Goal: Task Accomplishment & Management: Manage account settings

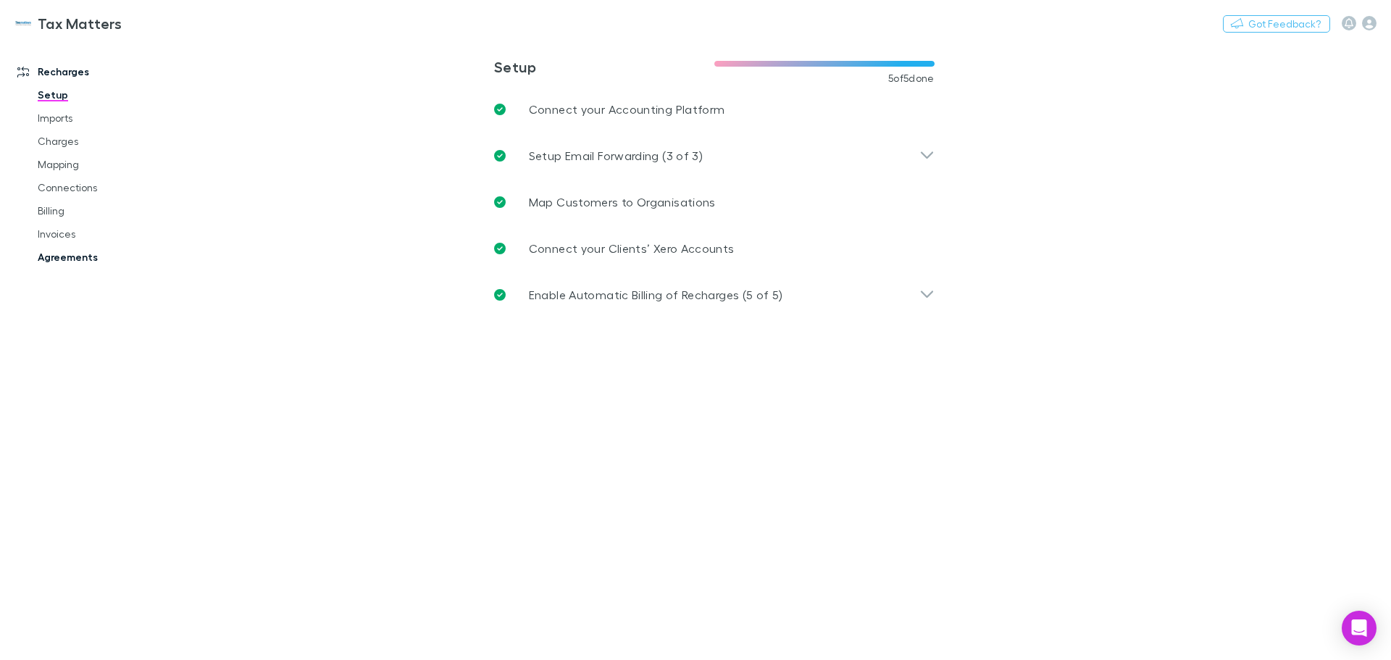
click at [51, 257] on link "Agreements" at bounding box center [109, 257] width 172 height 23
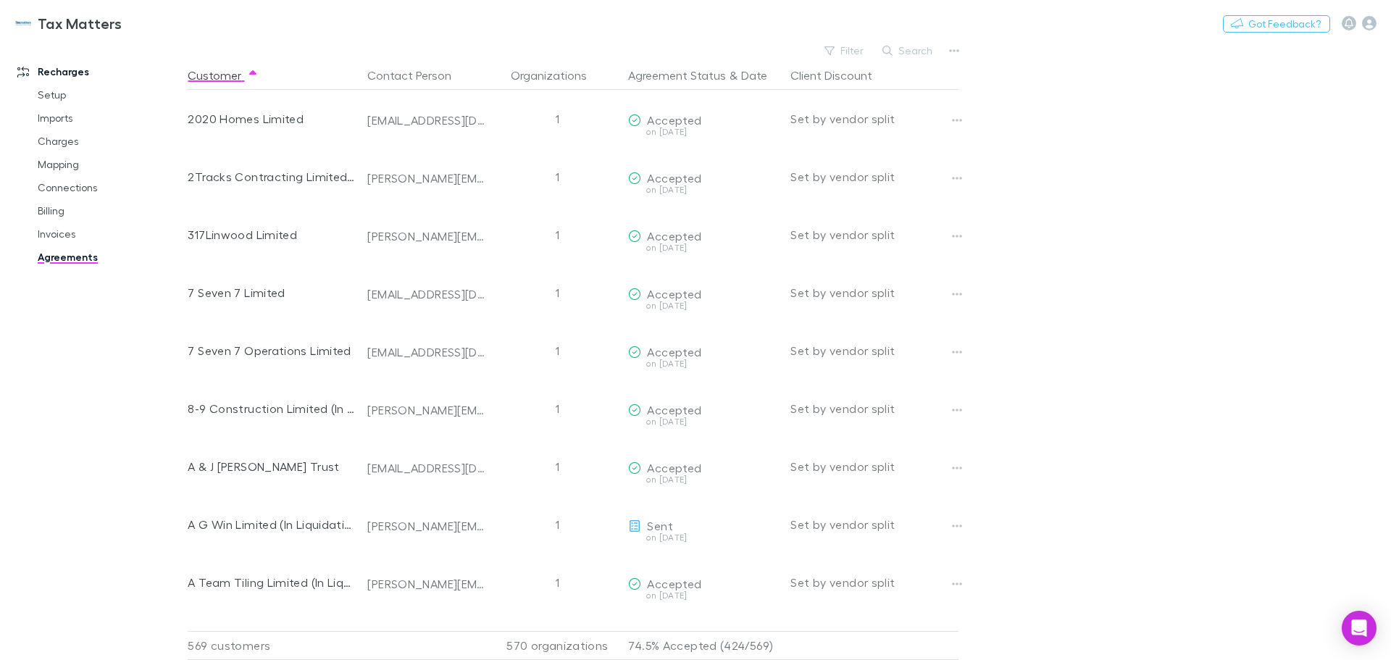
click at [915, 46] on button "Search" at bounding box center [908, 50] width 66 height 17
click at [916, 51] on button "Search" at bounding box center [908, 50] width 66 height 17
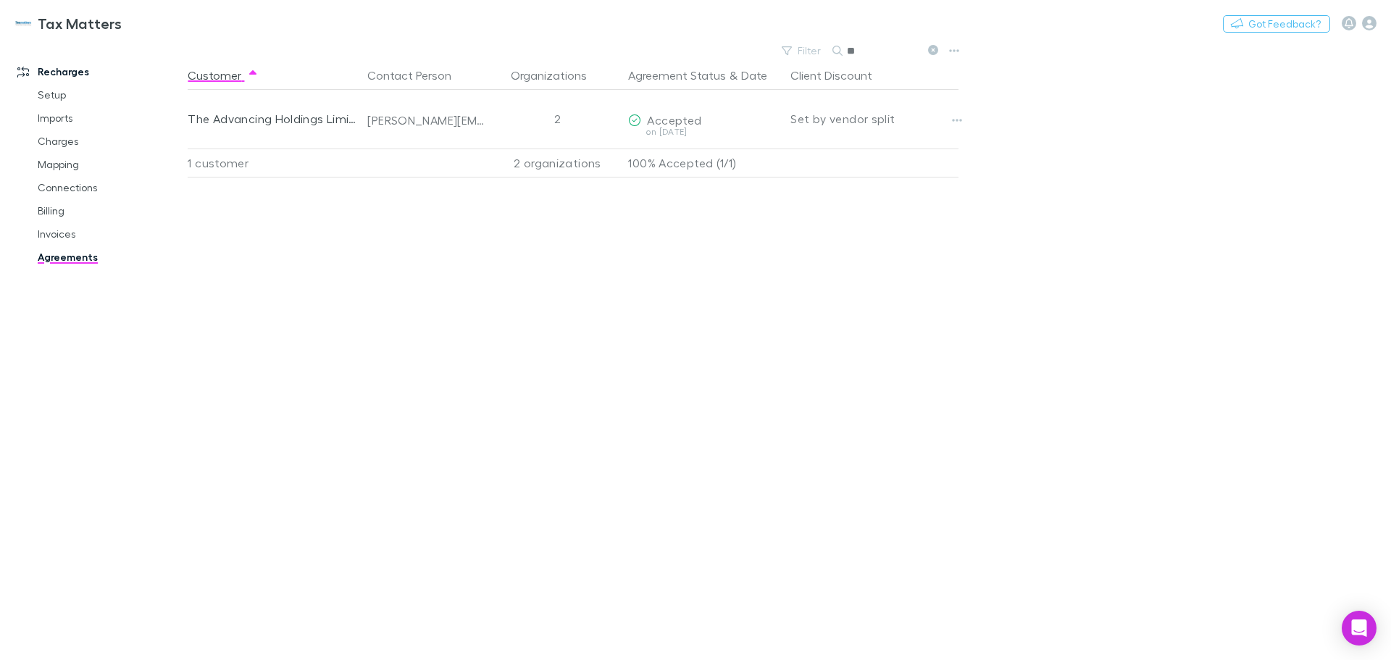
type input "*"
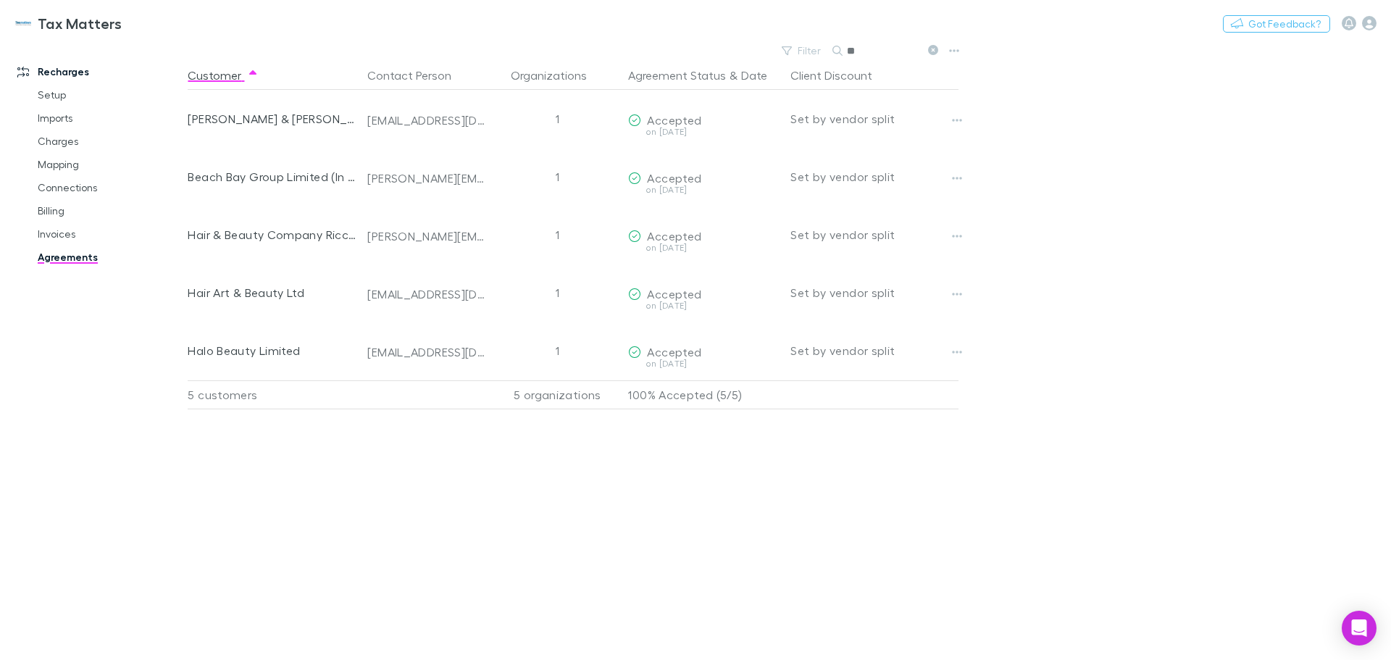
type input "*"
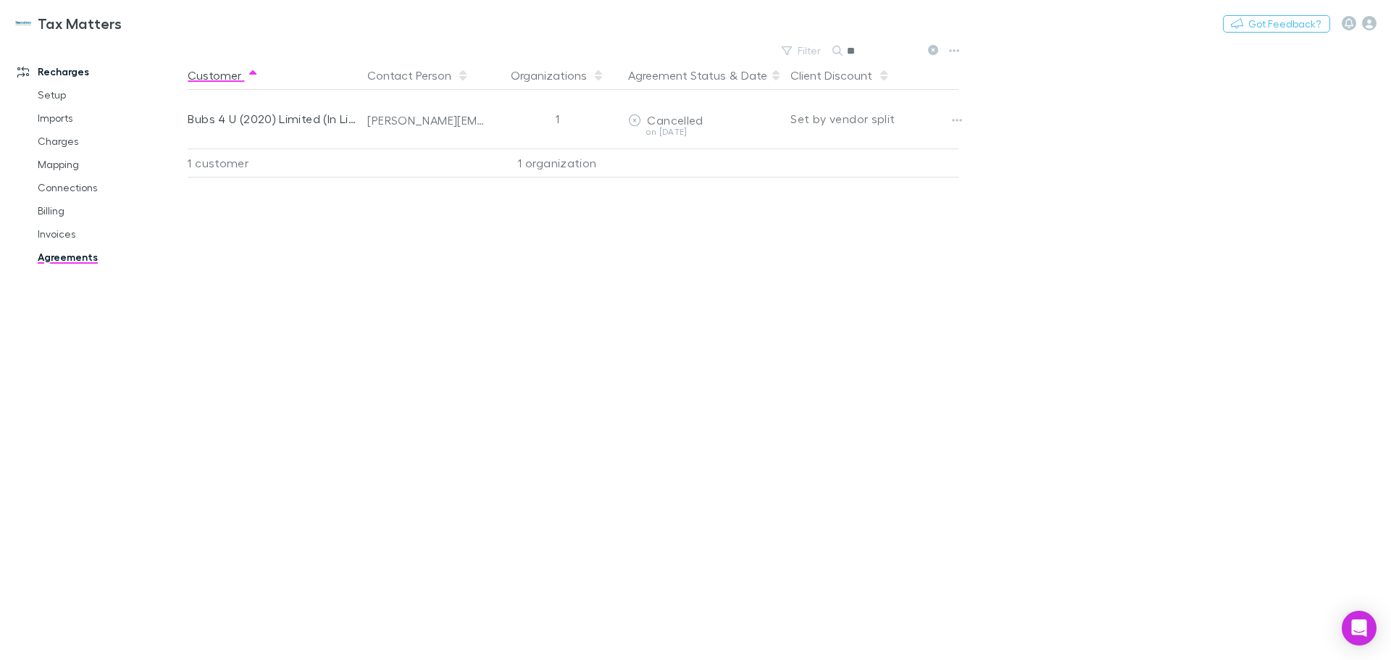
type input "*"
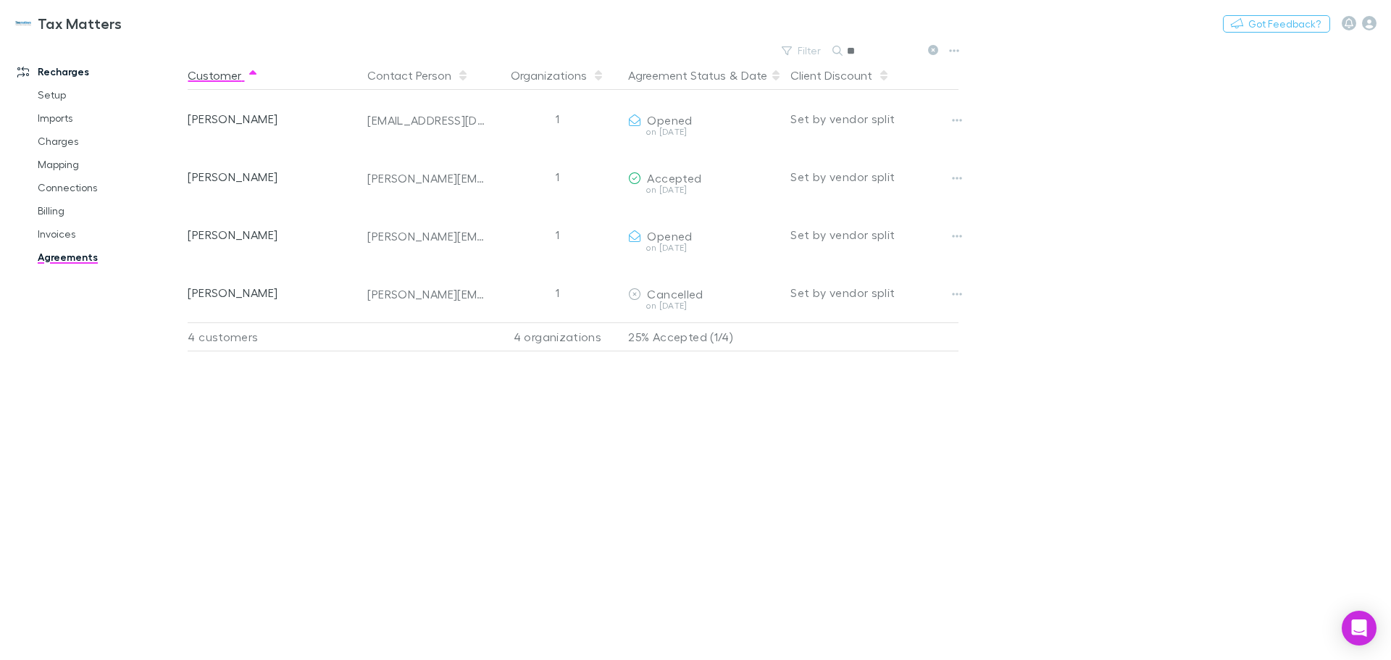
type input "*"
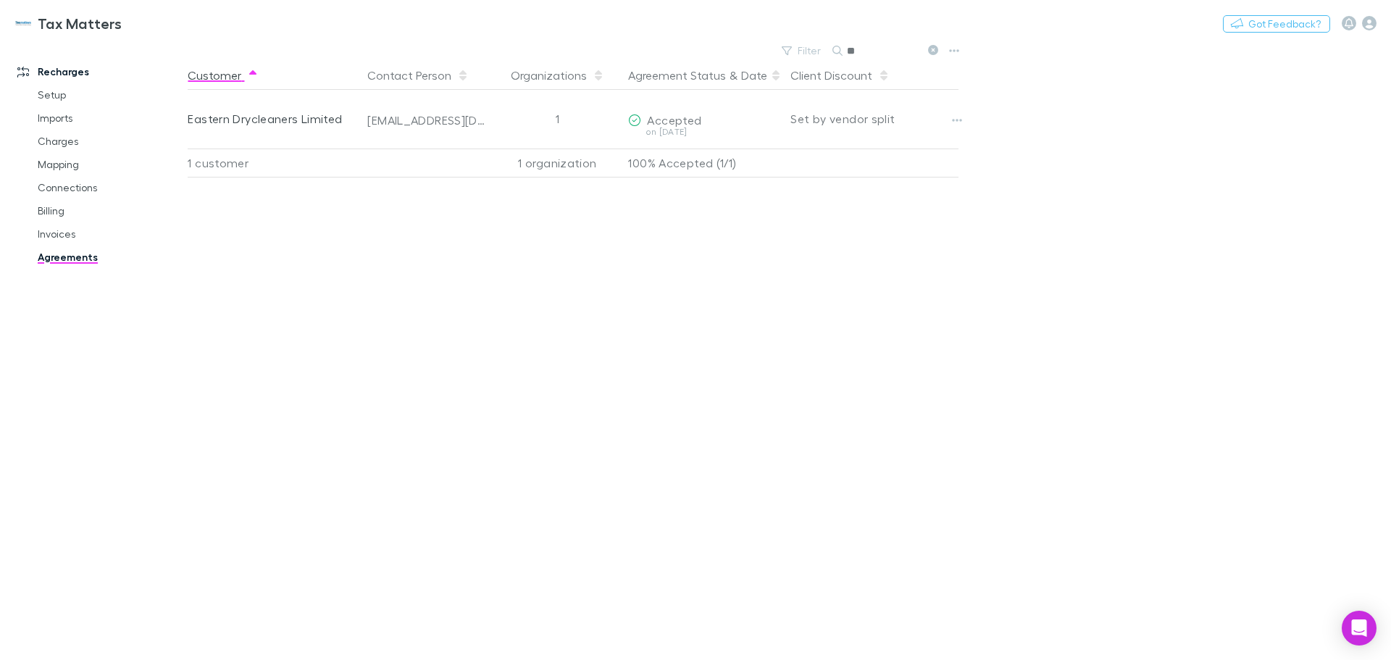
type input "*"
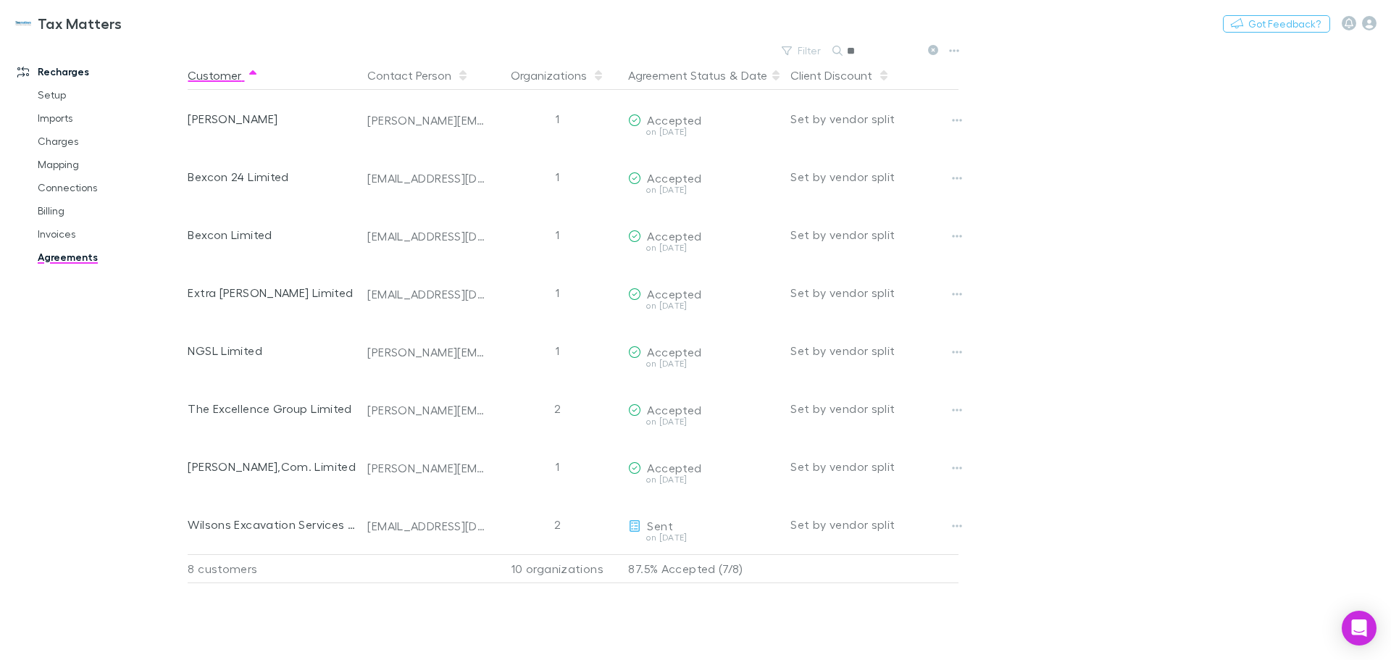
type input "*"
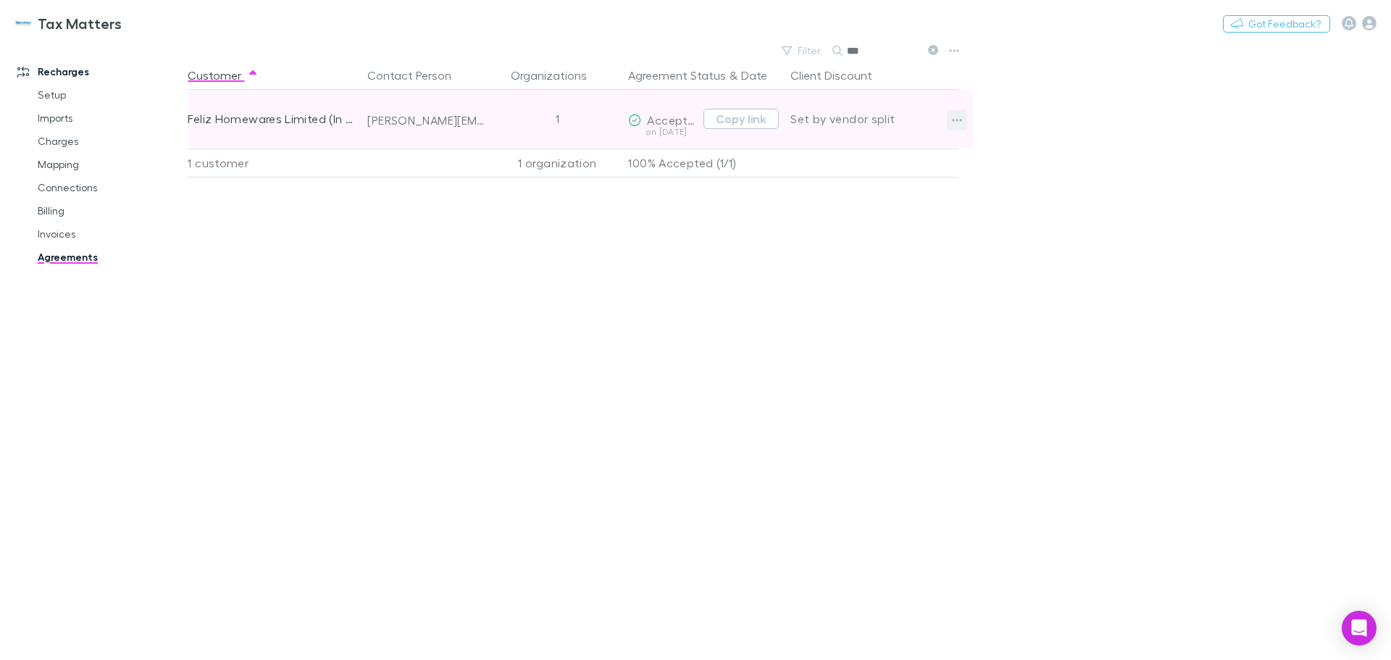
click at [958, 122] on icon "button" at bounding box center [957, 120] width 10 height 12
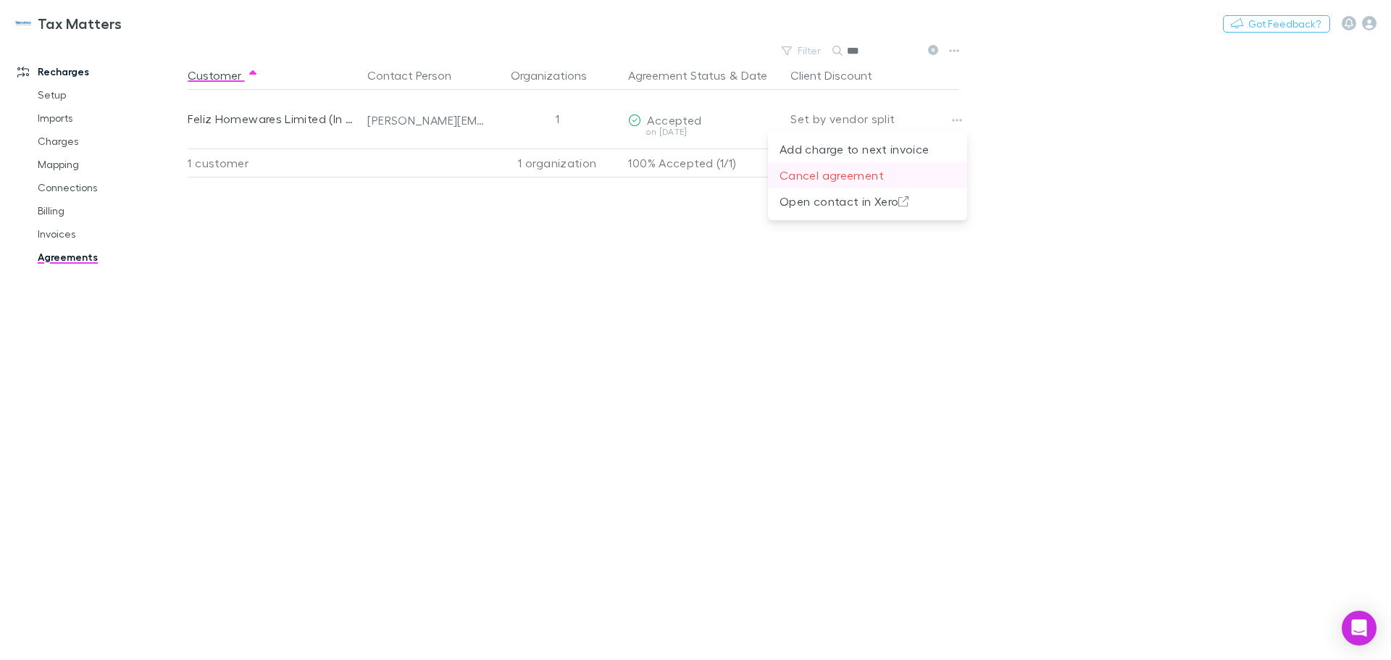
click at [865, 181] on p "Cancel agreement" at bounding box center [867, 175] width 176 height 17
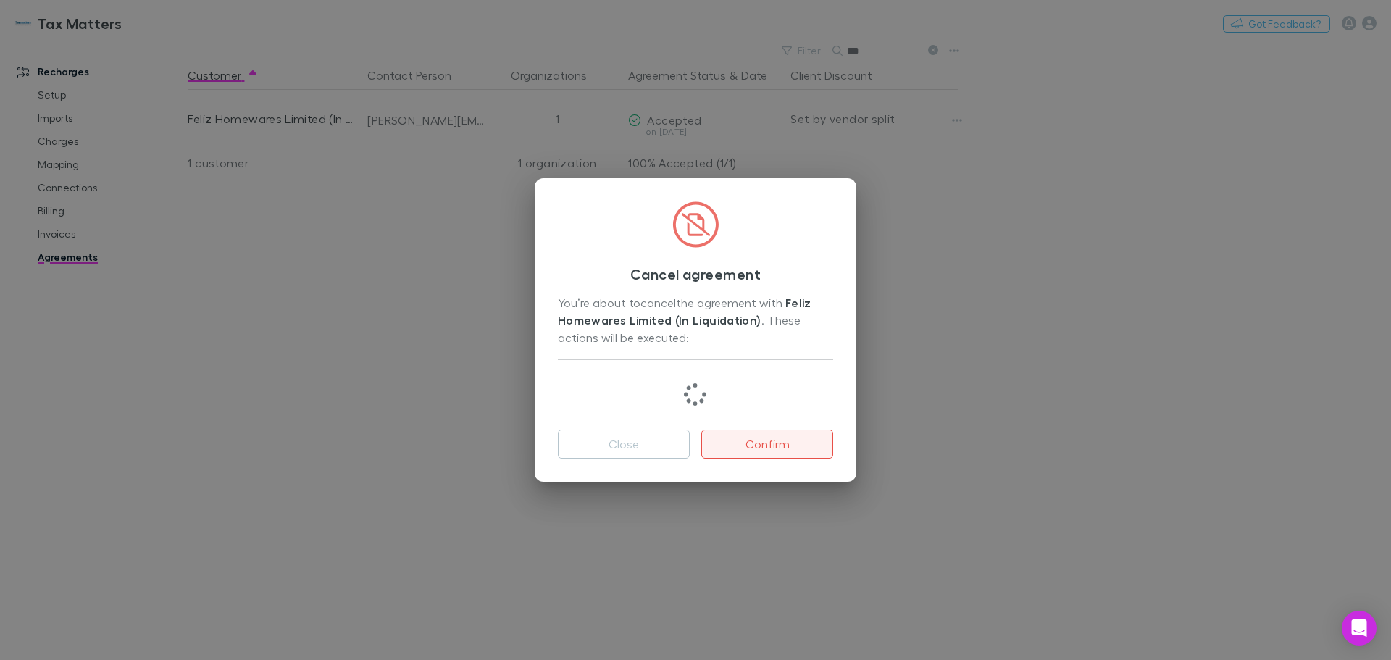
click at [789, 442] on button "Confirm" at bounding box center [767, 444] width 132 height 29
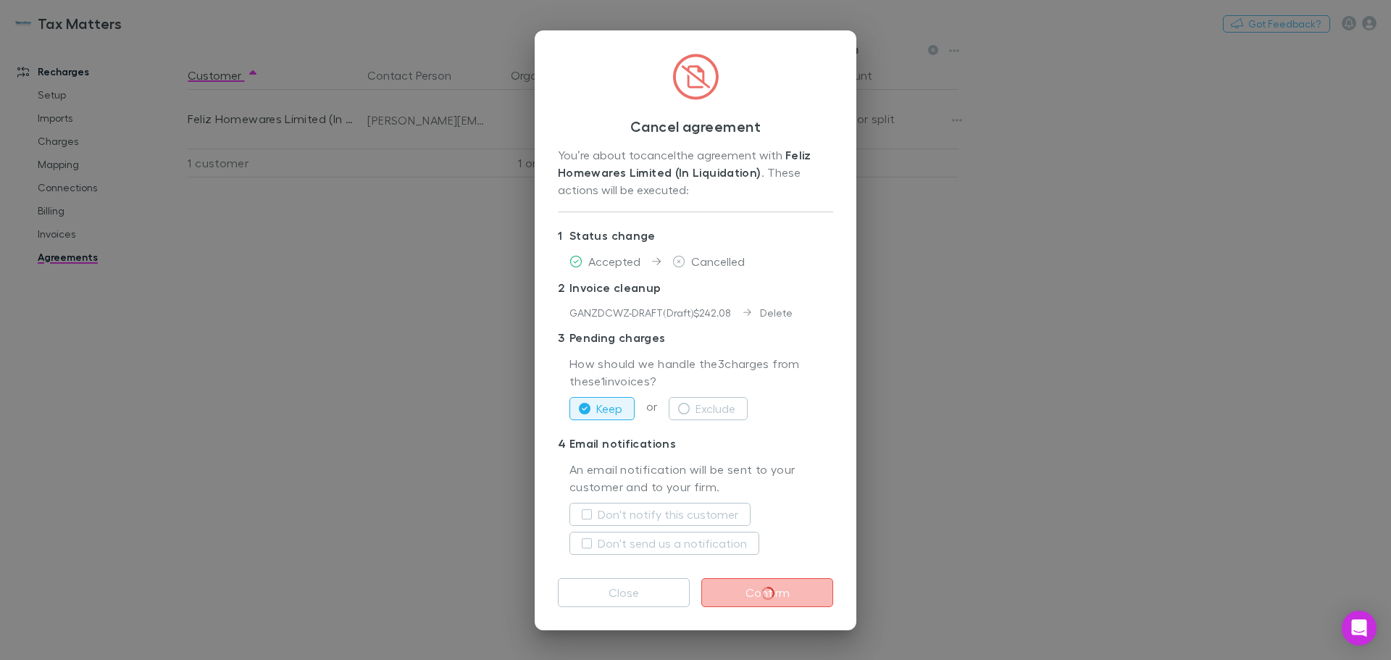
click at [704, 501] on div "Don't notify this customer" at bounding box center [701, 514] width 264 height 35
click at [712, 410] on button "Exclude" at bounding box center [708, 408] width 79 height 23
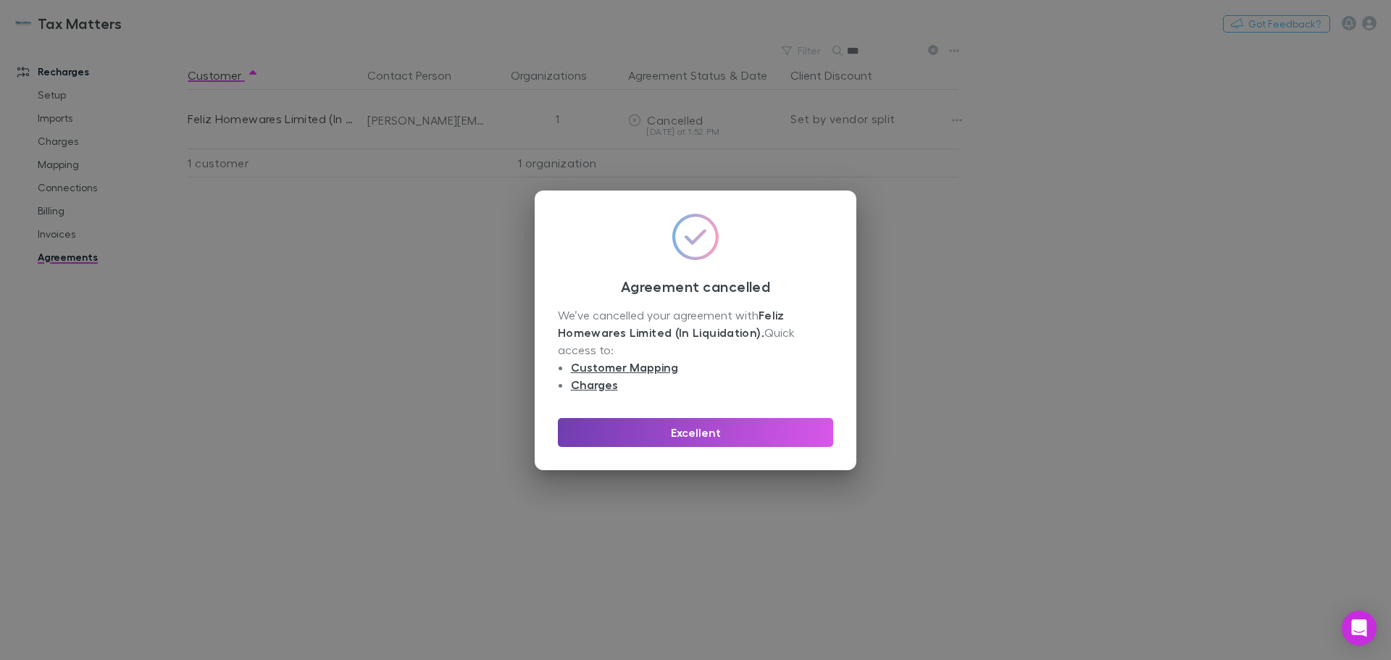
click at [735, 438] on button "Excellent" at bounding box center [695, 432] width 275 height 29
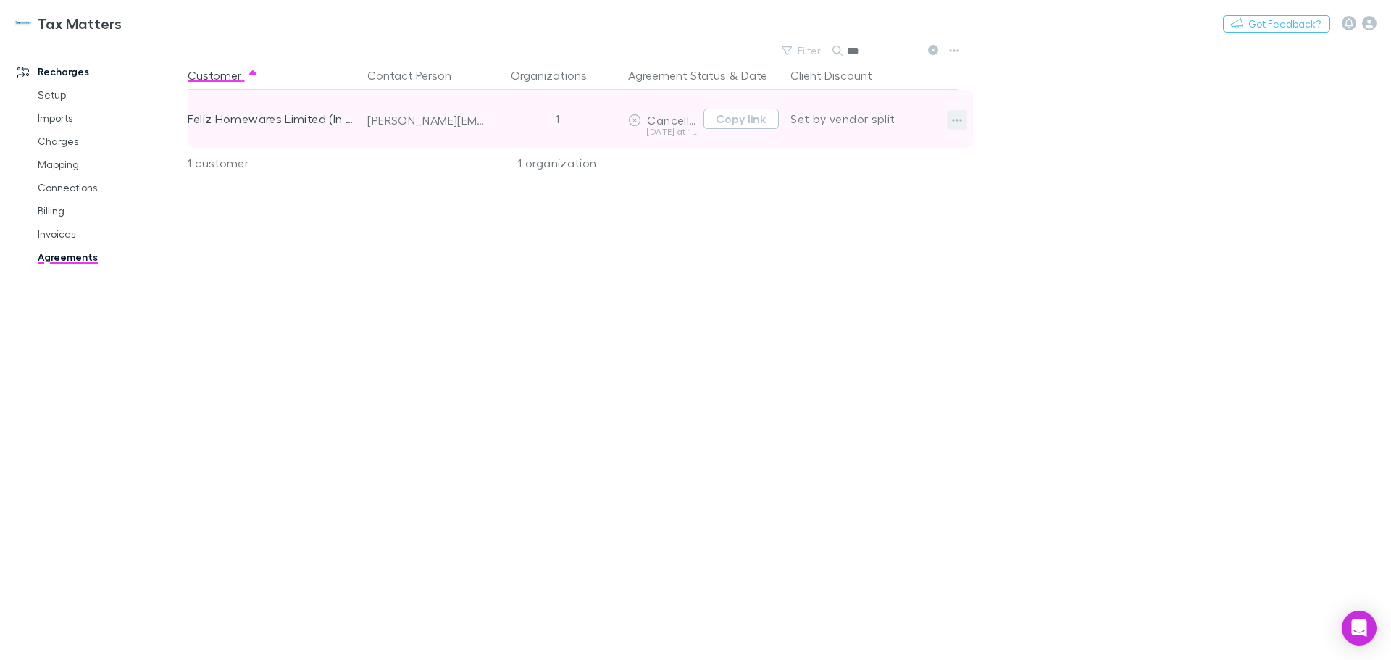
click at [959, 116] on icon "button" at bounding box center [957, 120] width 10 height 12
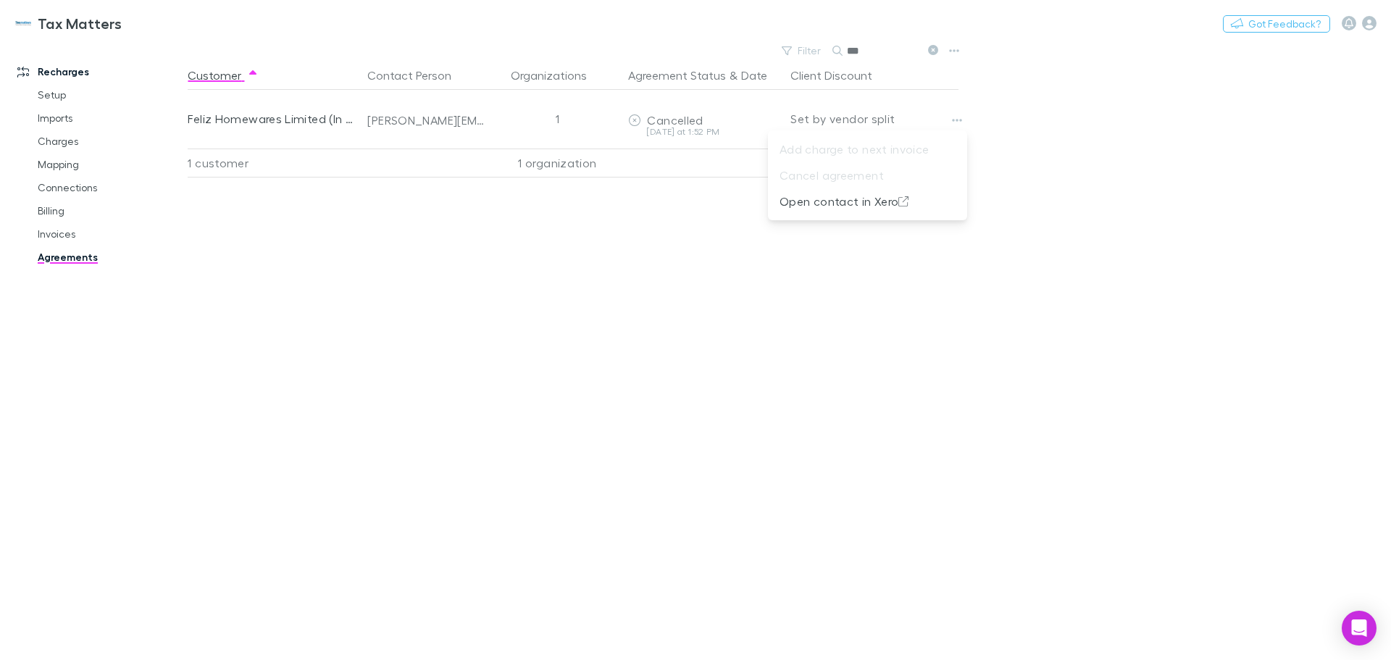
click at [821, 330] on div at bounding box center [695, 330] width 1391 height 660
drag, startPoint x: 883, startPoint y: 52, endPoint x: 853, endPoint y: 56, distance: 30.0
click at [852, 57] on input "***" at bounding box center [883, 51] width 72 height 20
type input "*"
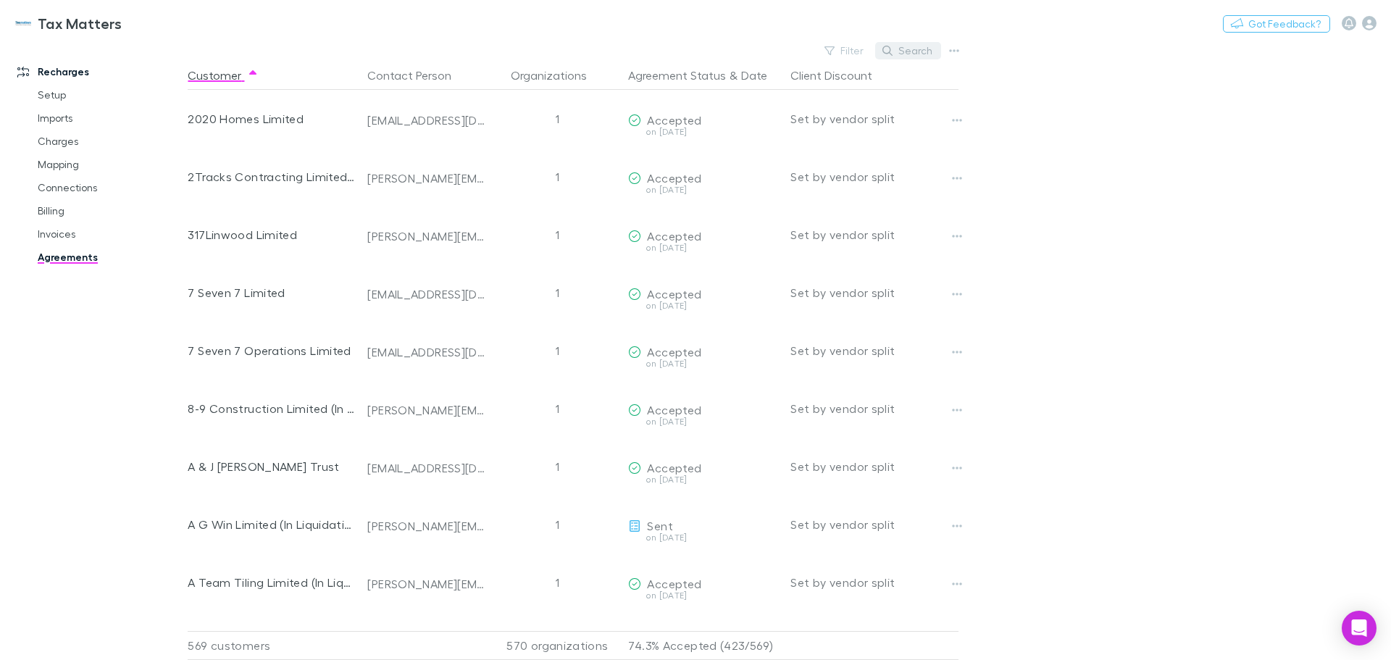
click at [905, 43] on button "Search" at bounding box center [908, 50] width 66 height 17
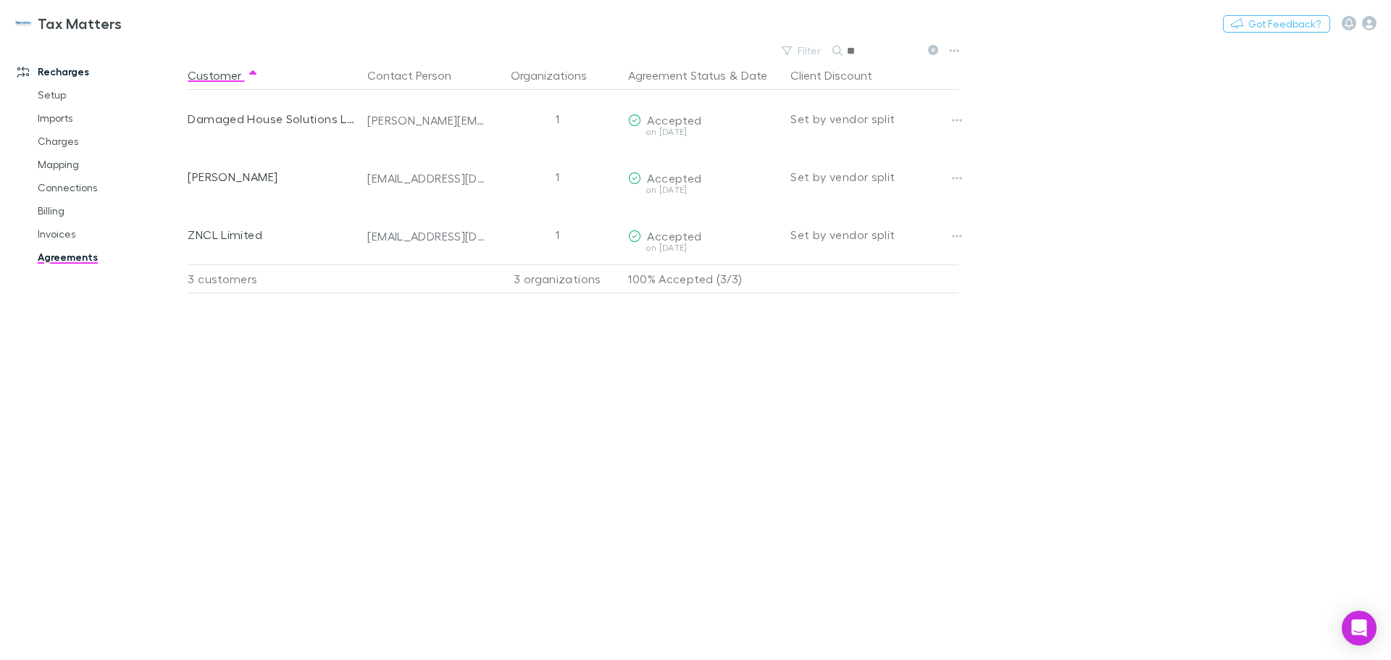
type input "*"
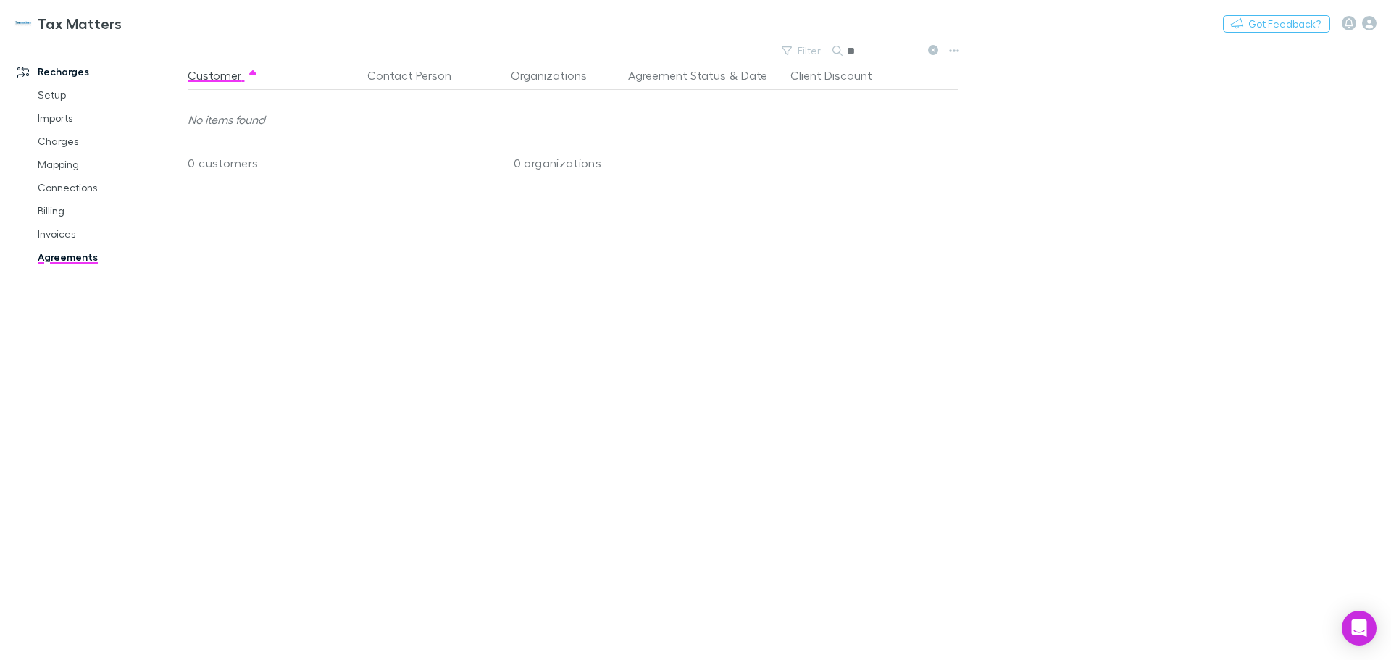
type input "*"
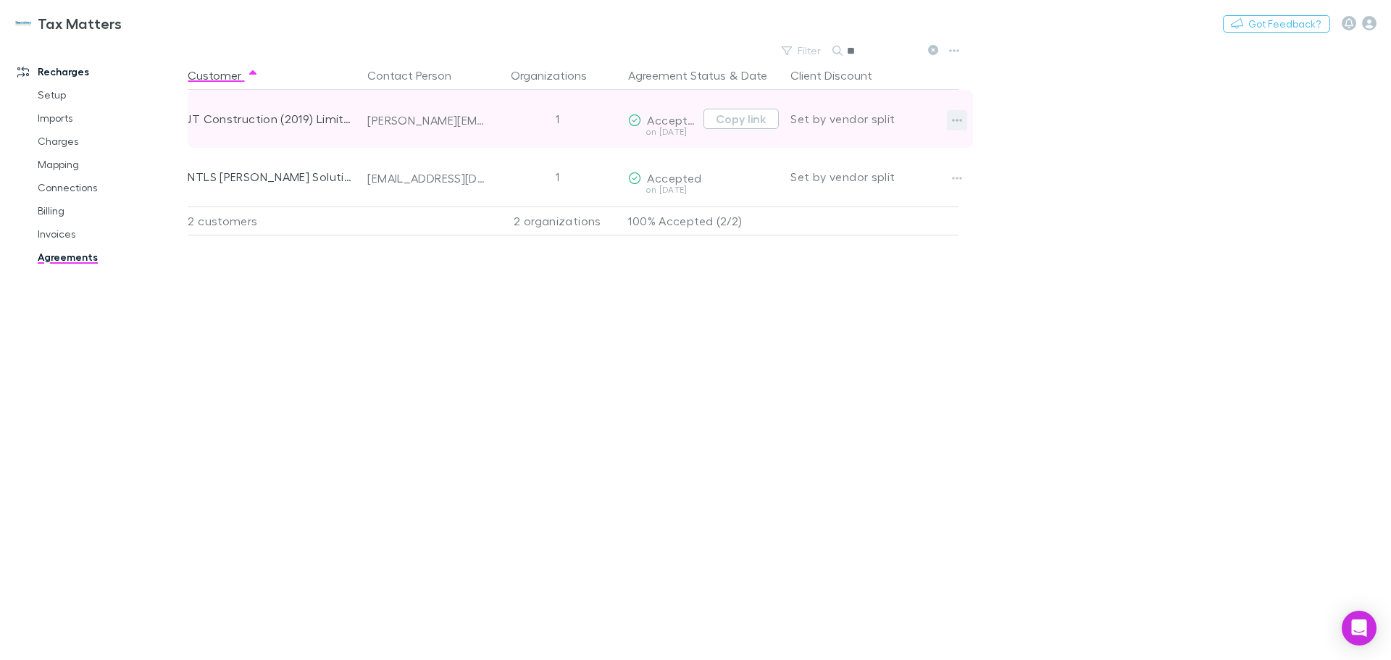
click at [961, 121] on icon "button" at bounding box center [958, 120] width 10 height 3
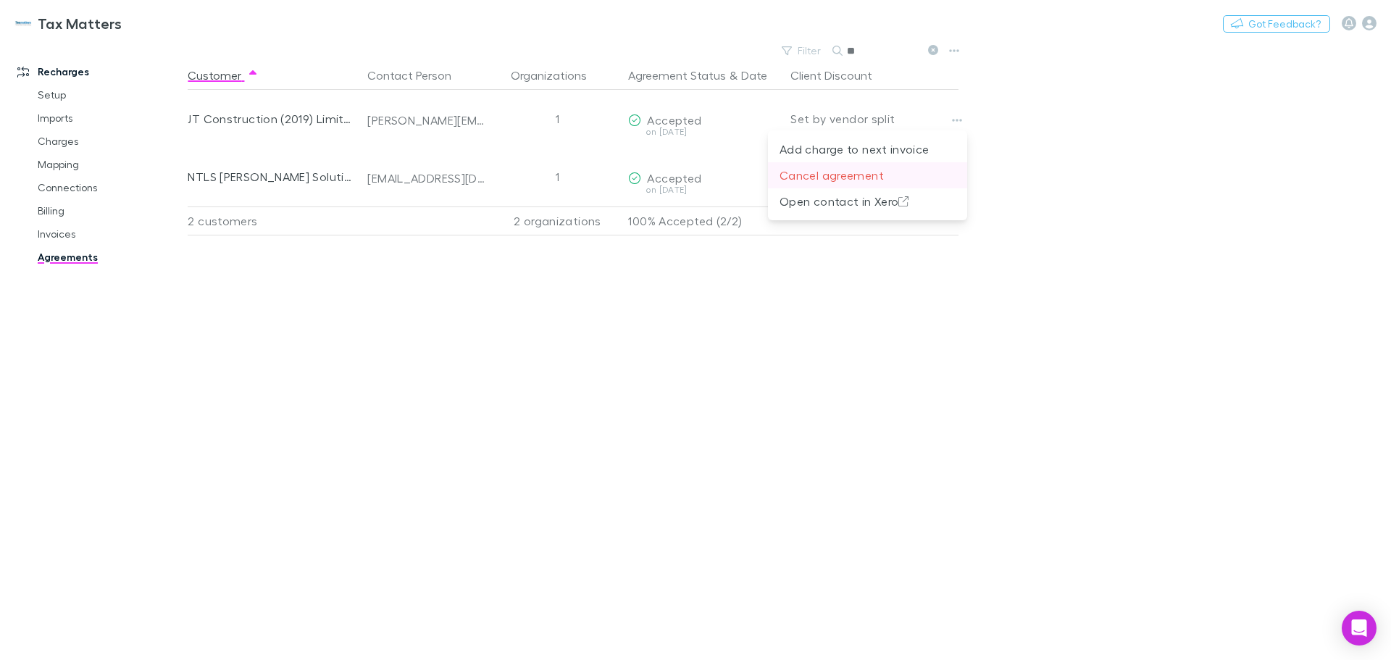
click at [874, 171] on p "Cancel agreement" at bounding box center [867, 175] width 176 height 17
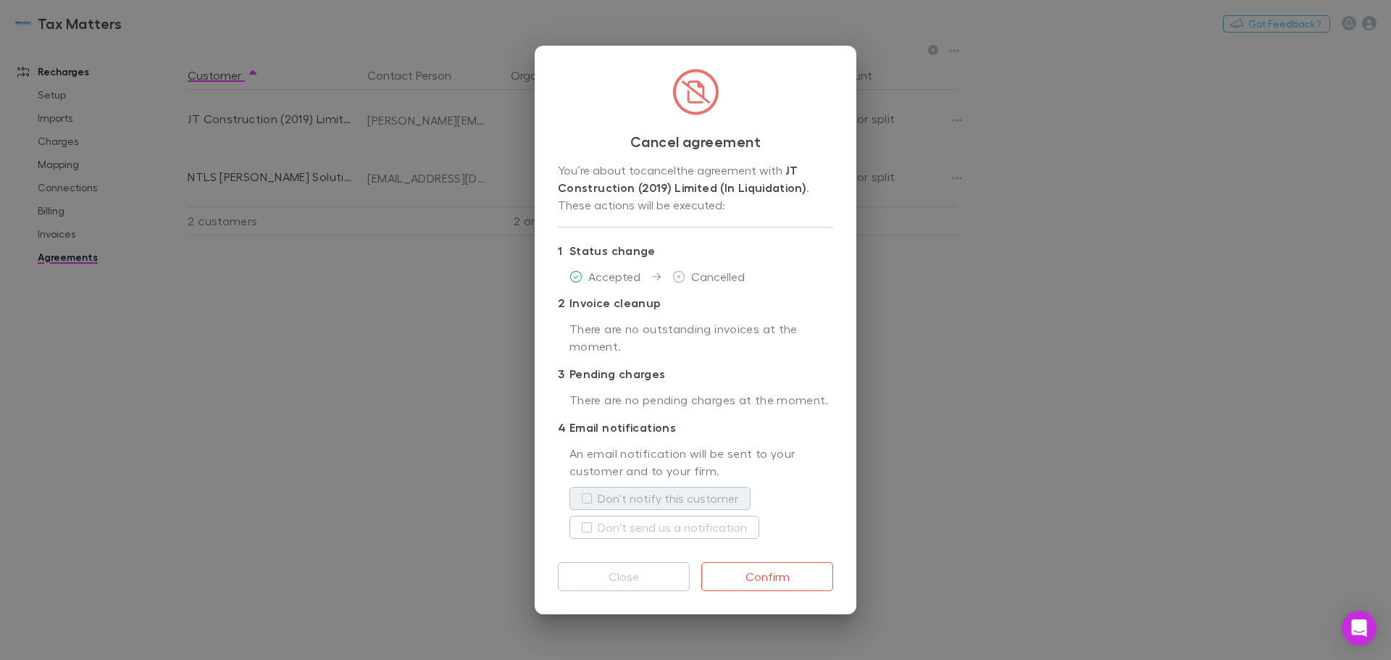
click at [676, 498] on label "Don't notify this customer" at bounding box center [668, 498] width 141 height 17
click at [794, 574] on button "Confirm" at bounding box center [767, 576] width 132 height 29
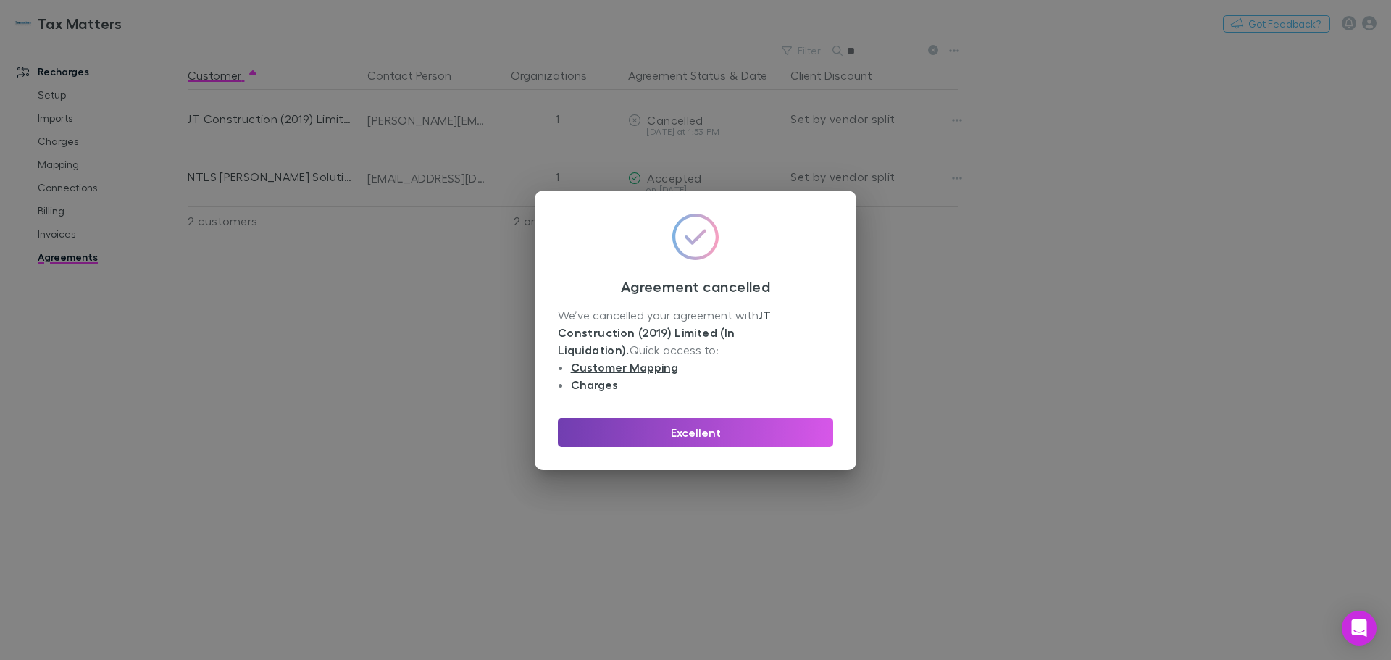
click at [765, 443] on button "Excellent" at bounding box center [695, 432] width 275 height 29
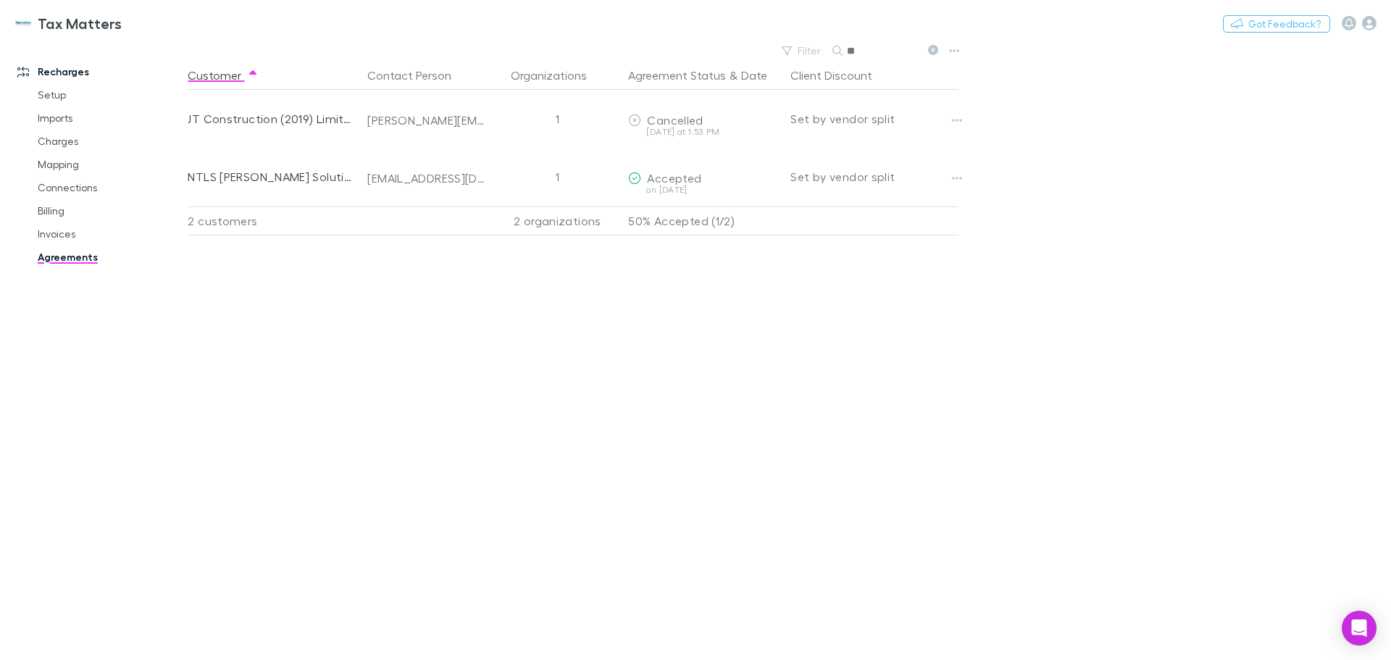
type input "*"
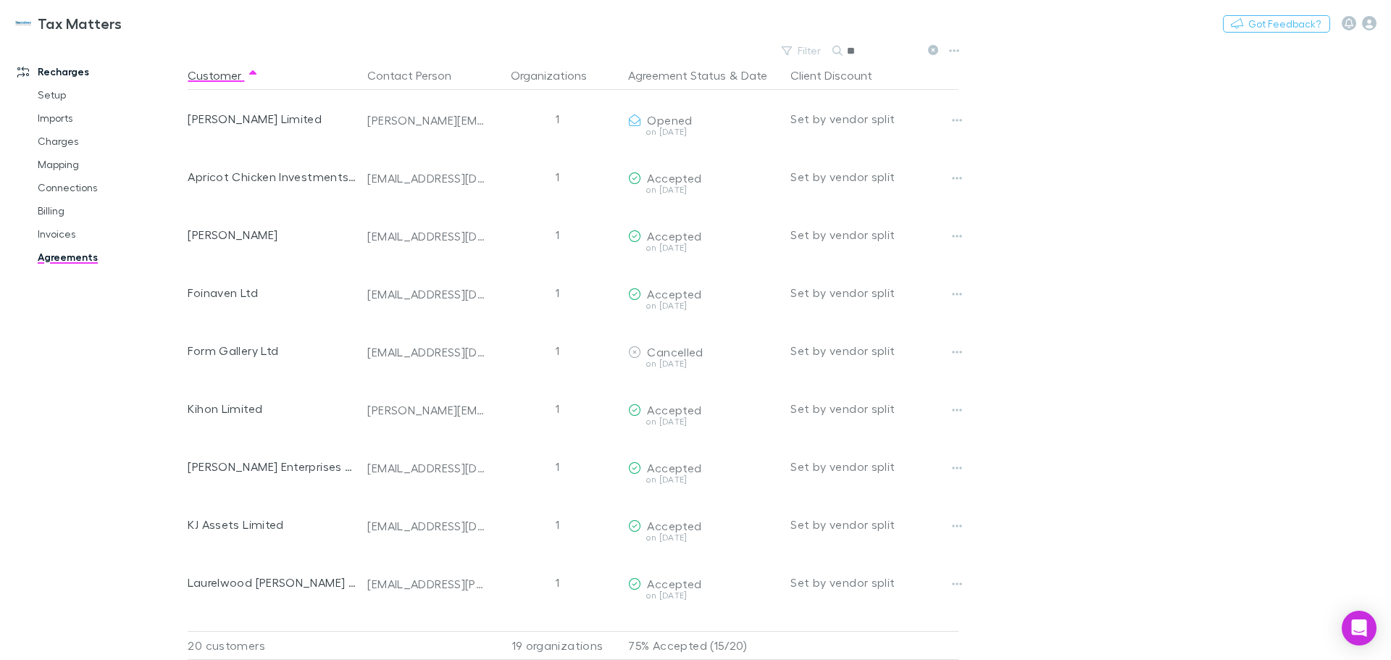
type input "*"
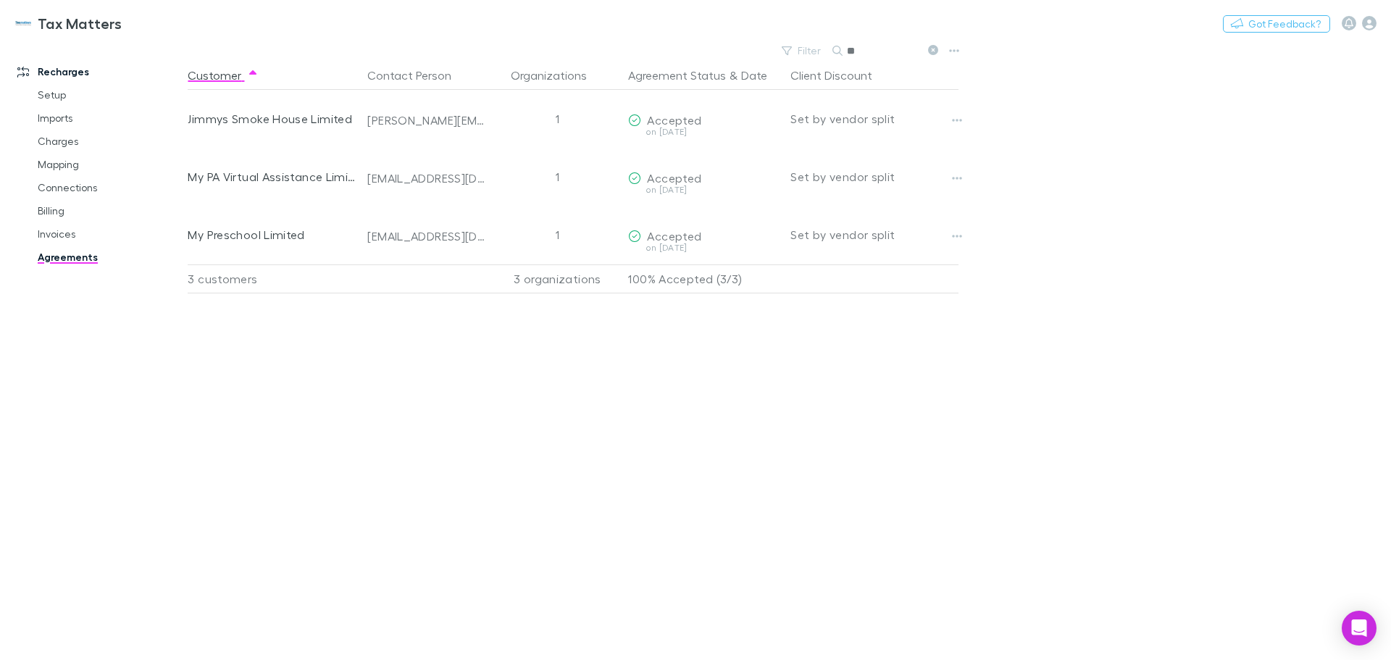
type input "*"
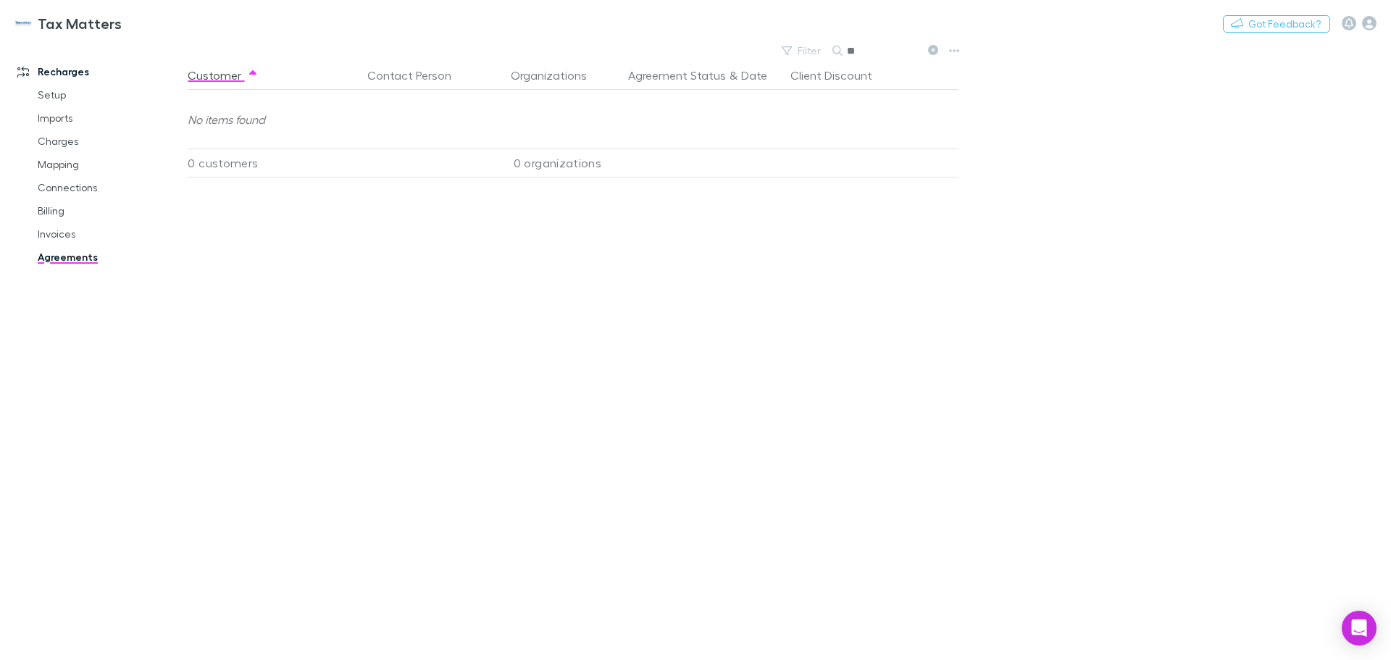
type input "*"
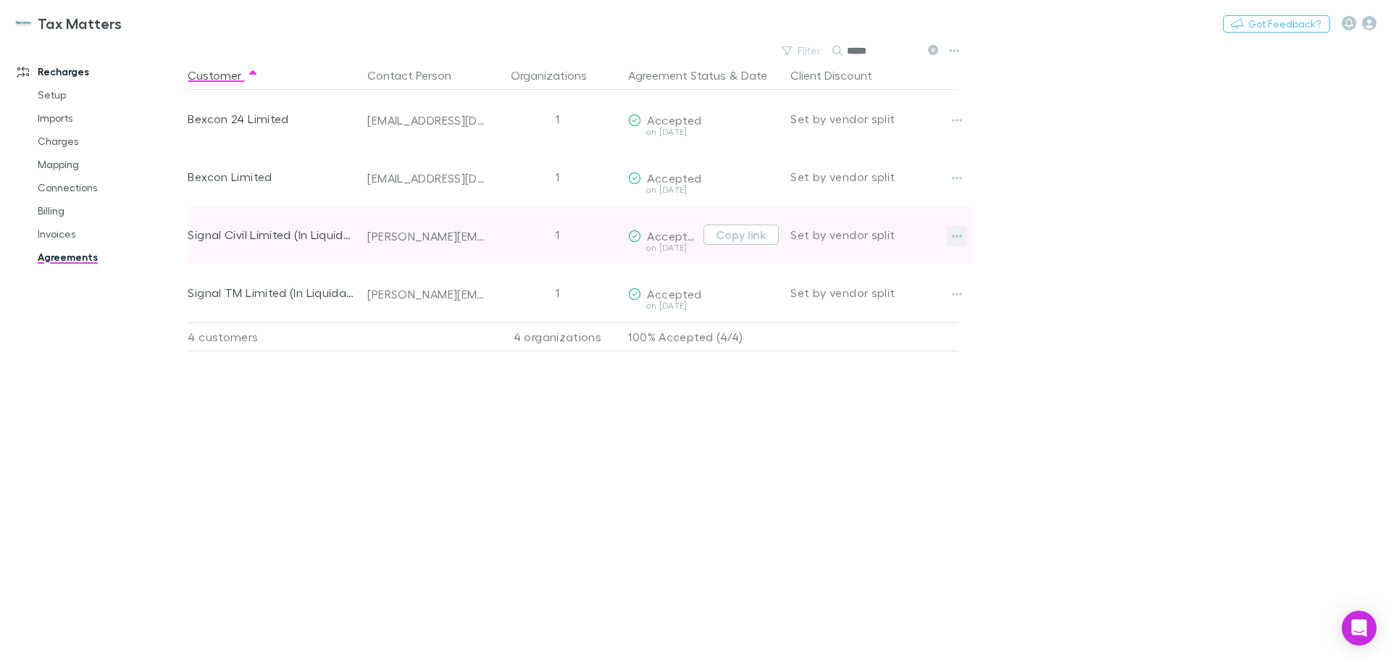
click at [955, 236] on icon "button" at bounding box center [958, 236] width 10 height 3
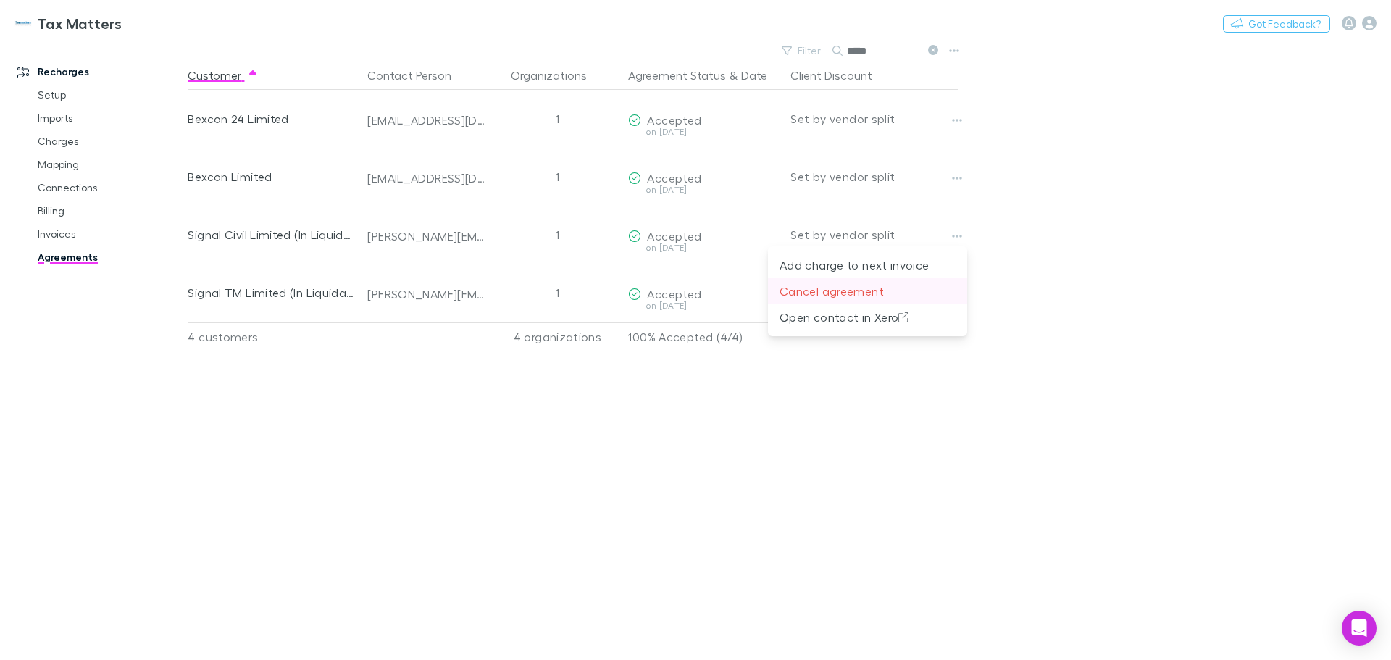
click at [860, 293] on p "Cancel agreement" at bounding box center [867, 290] width 176 height 17
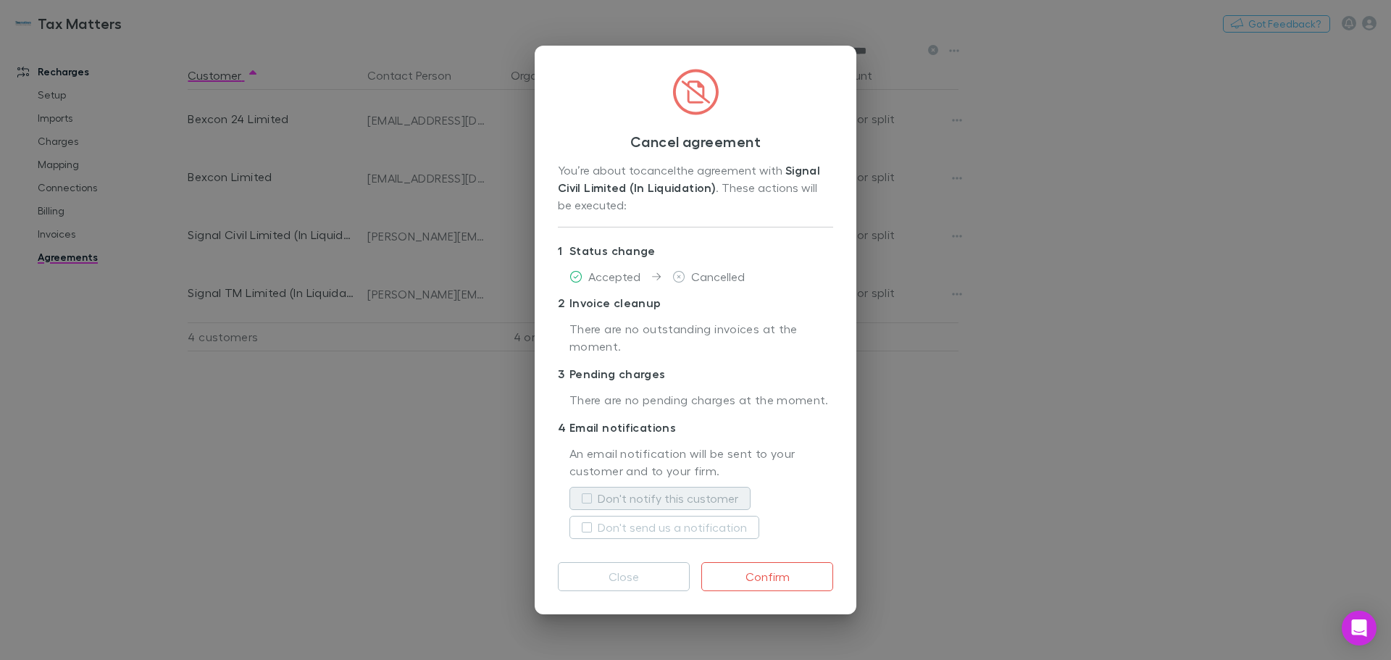
click at [696, 493] on label "Don't notify this customer" at bounding box center [668, 498] width 141 height 17
click at [786, 574] on button "Confirm" at bounding box center [767, 576] width 132 height 29
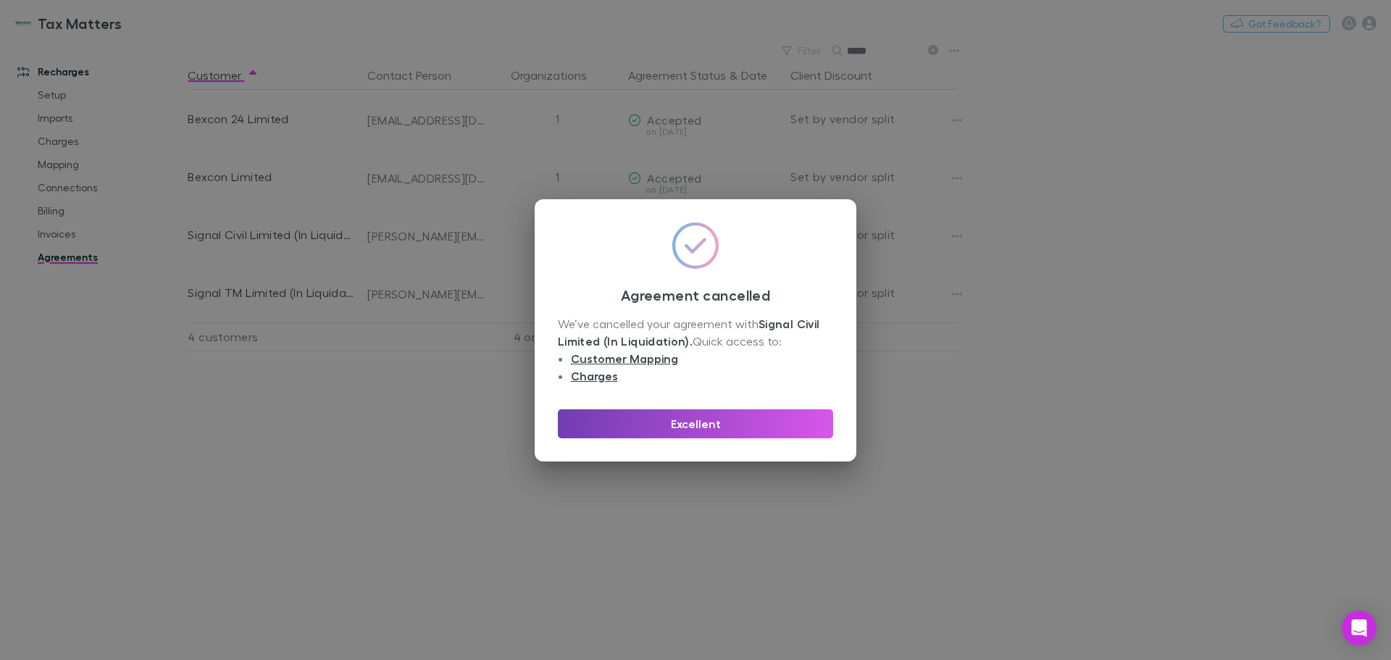
click at [775, 419] on button "Excellent" at bounding box center [695, 423] width 275 height 29
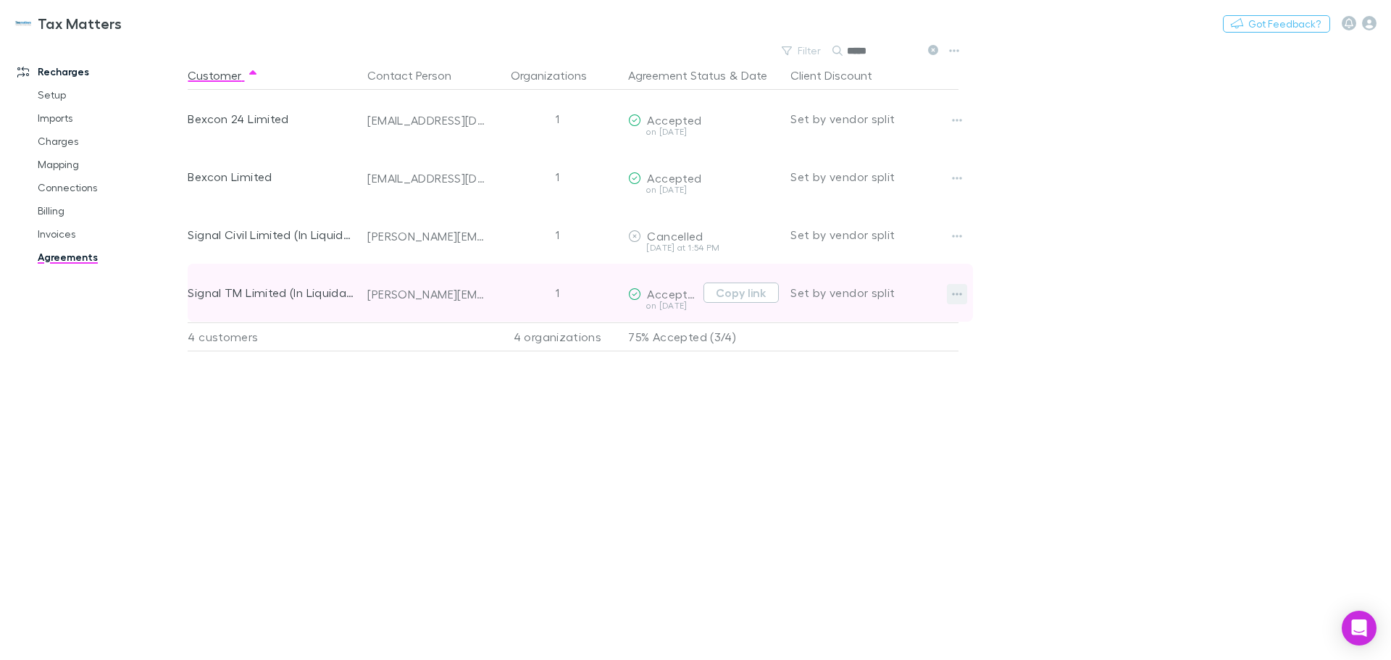
click at [958, 296] on icon "button" at bounding box center [957, 294] width 10 height 12
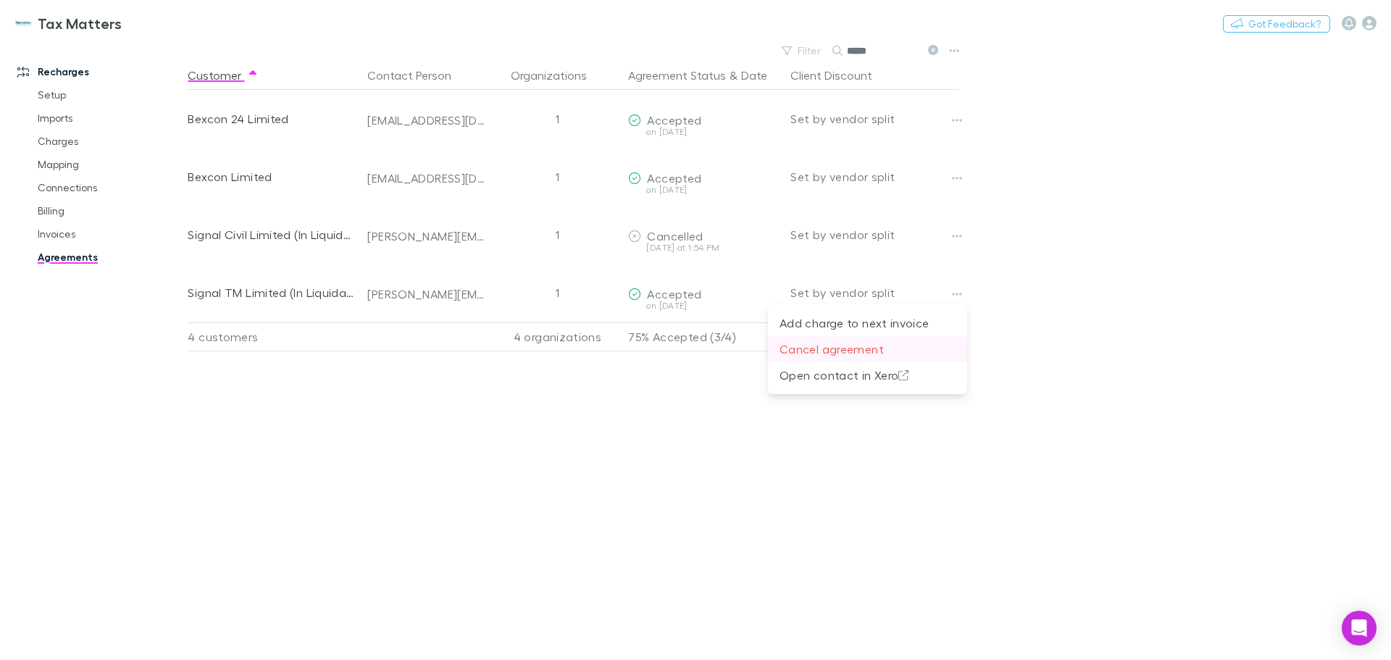
click at [913, 346] on p "Cancel agreement" at bounding box center [867, 348] width 176 height 17
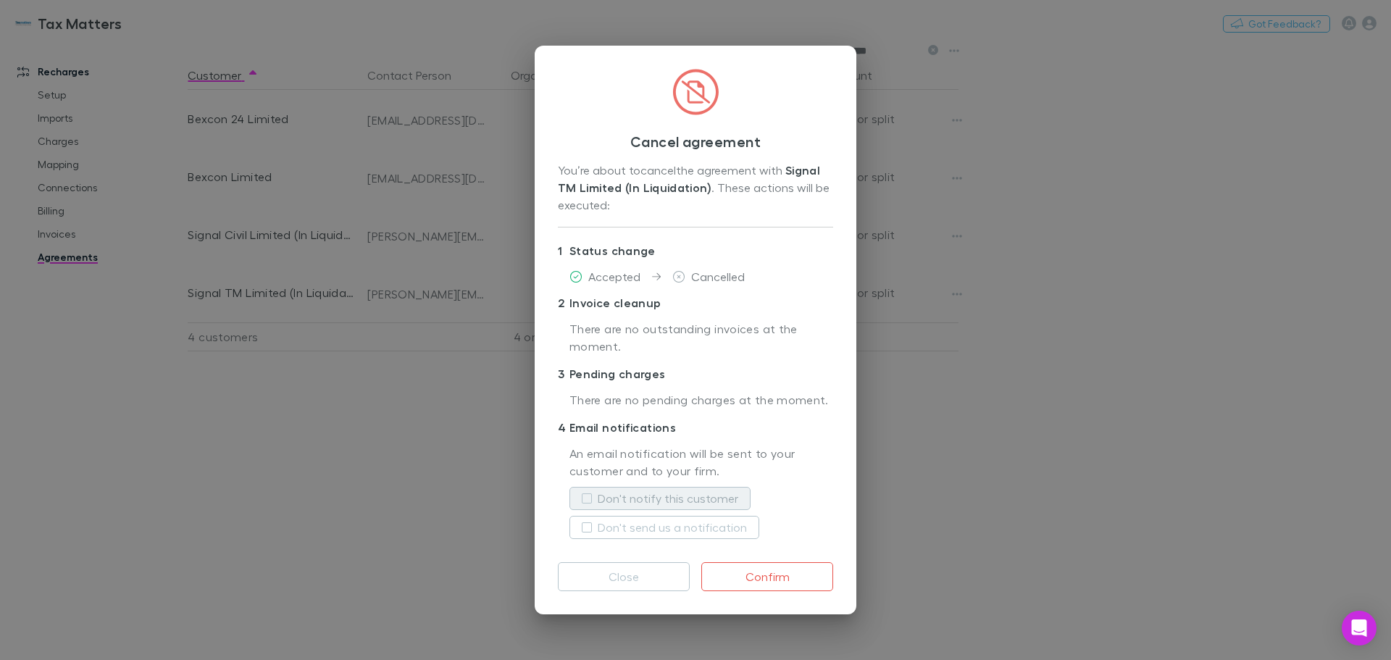
click at [680, 495] on label "Don't notify this customer" at bounding box center [668, 498] width 141 height 17
click at [792, 571] on button "Confirm" at bounding box center [767, 576] width 132 height 29
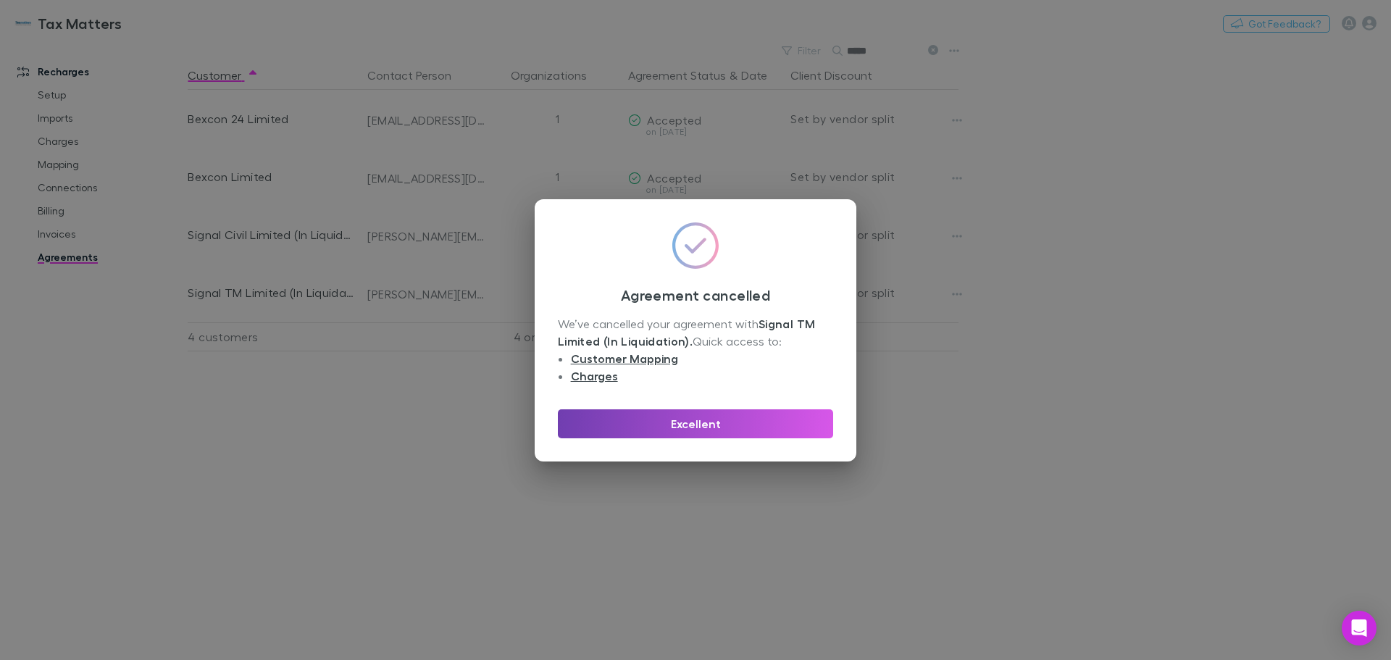
click at [801, 422] on button "Excellent" at bounding box center [695, 423] width 275 height 29
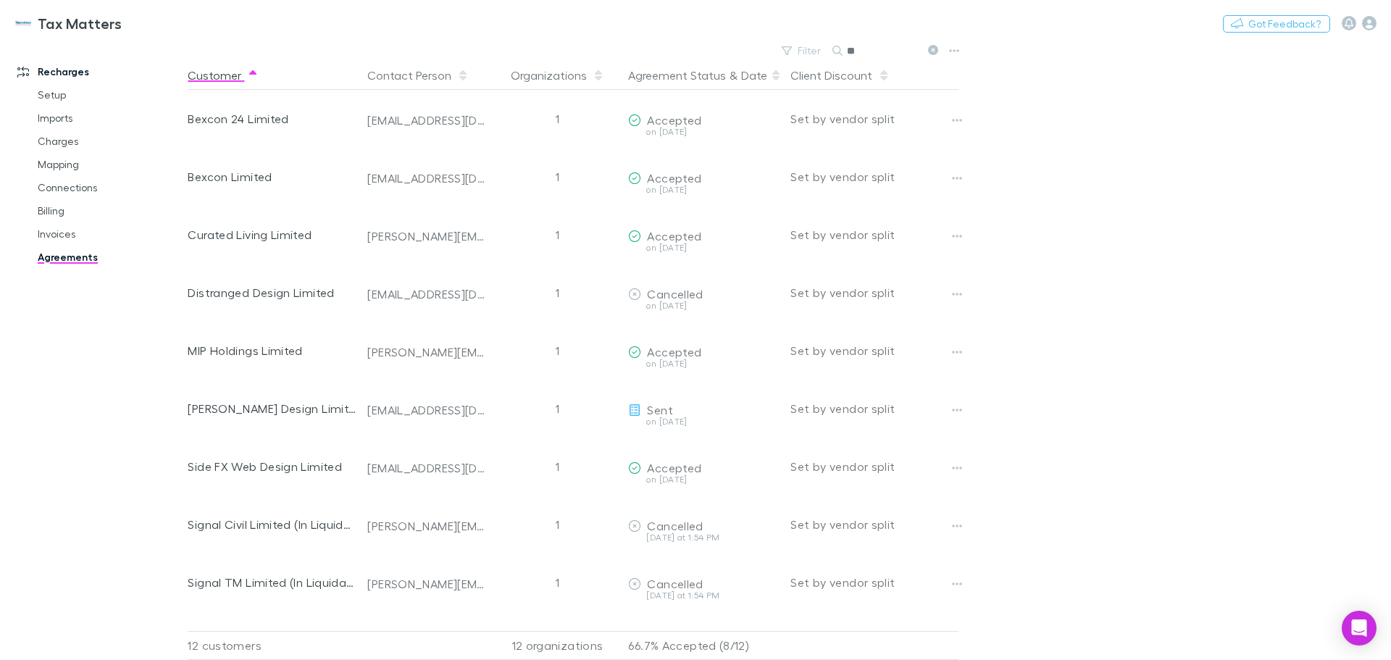
type input "*"
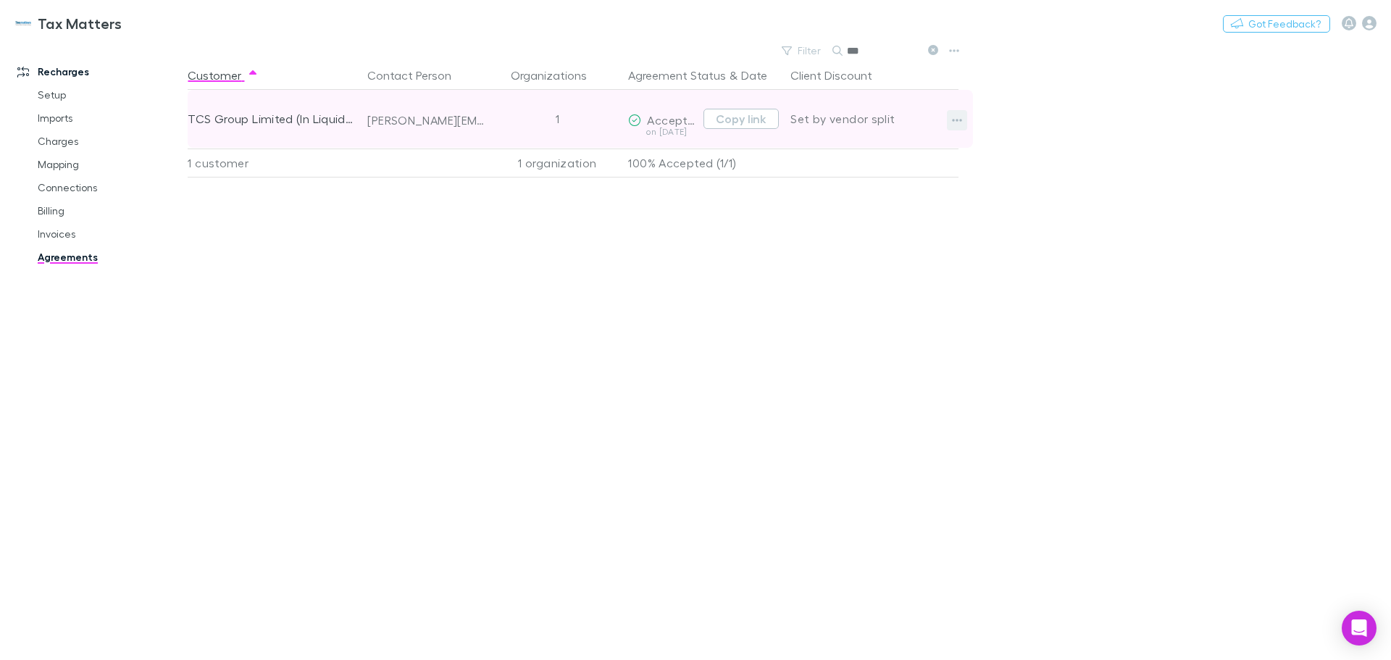
click at [958, 121] on icon "button" at bounding box center [957, 120] width 10 height 12
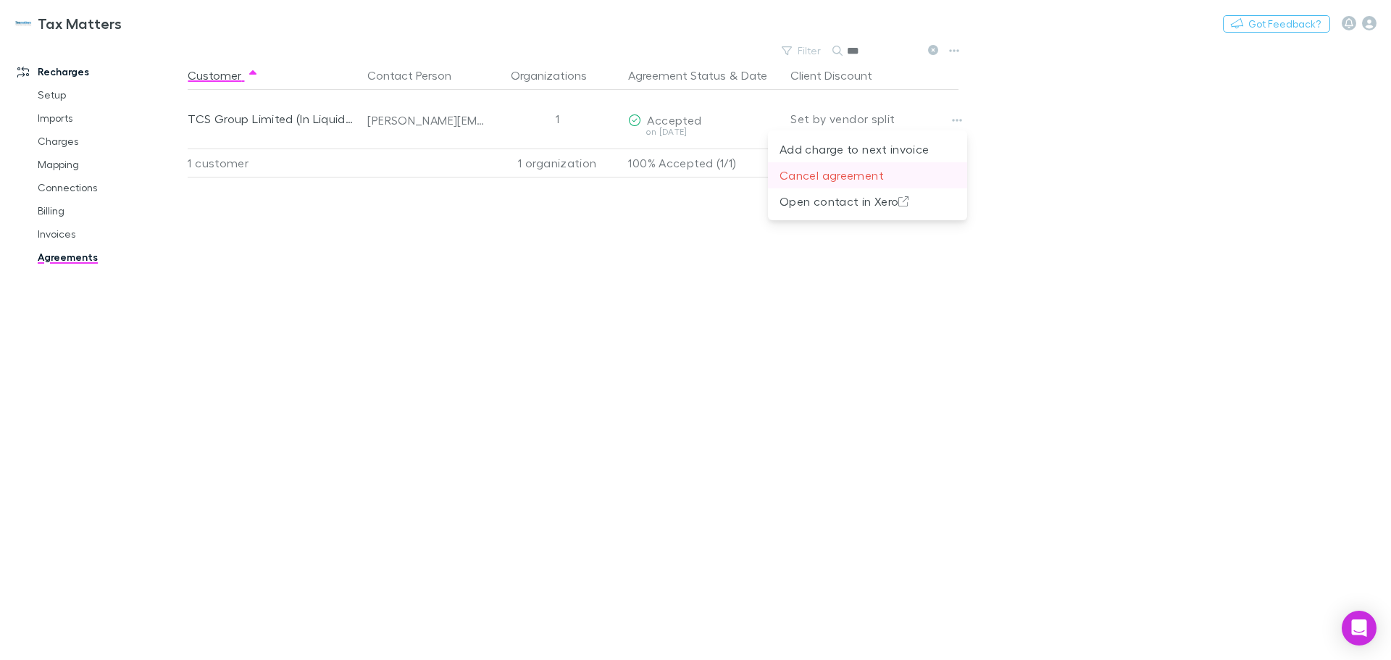
click at [865, 183] on p "Cancel agreement" at bounding box center [867, 175] width 176 height 17
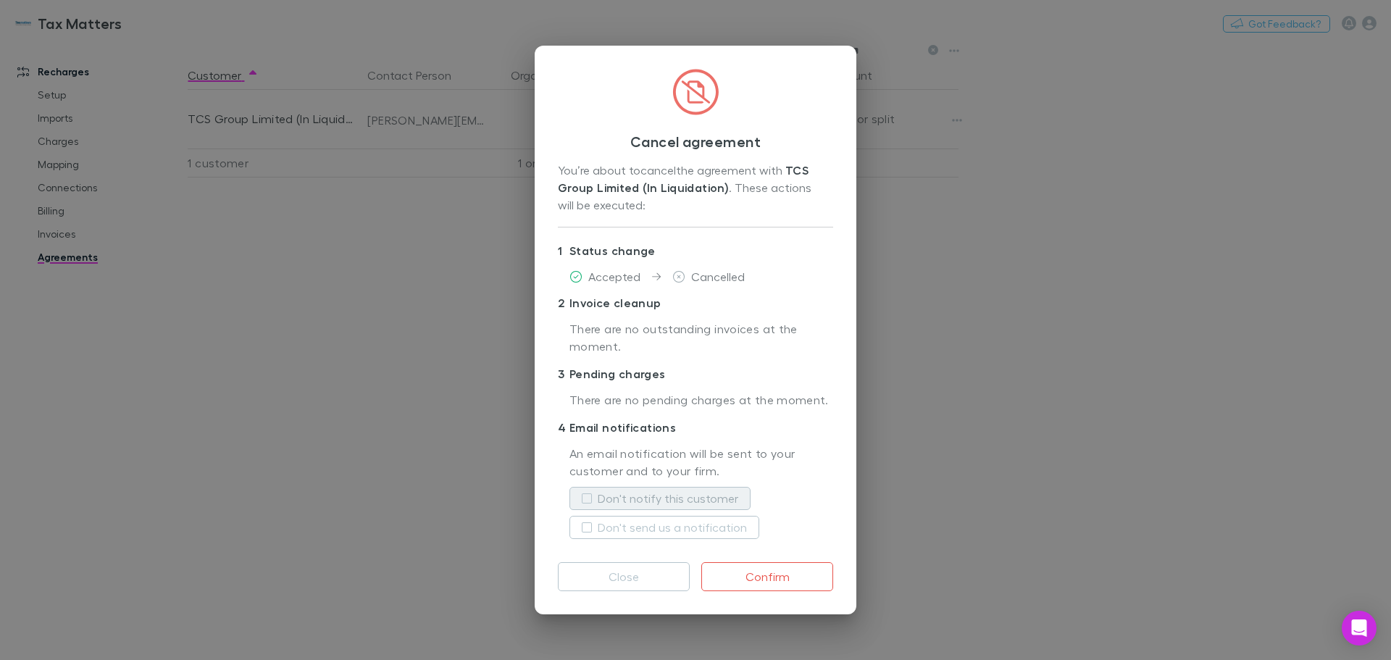
click at [728, 501] on label "Don't notify this customer" at bounding box center [668, 498] width 141 height 17
click at [804, 586] on button "Confirm" at bounding box center [767, 576] width 132 height 29
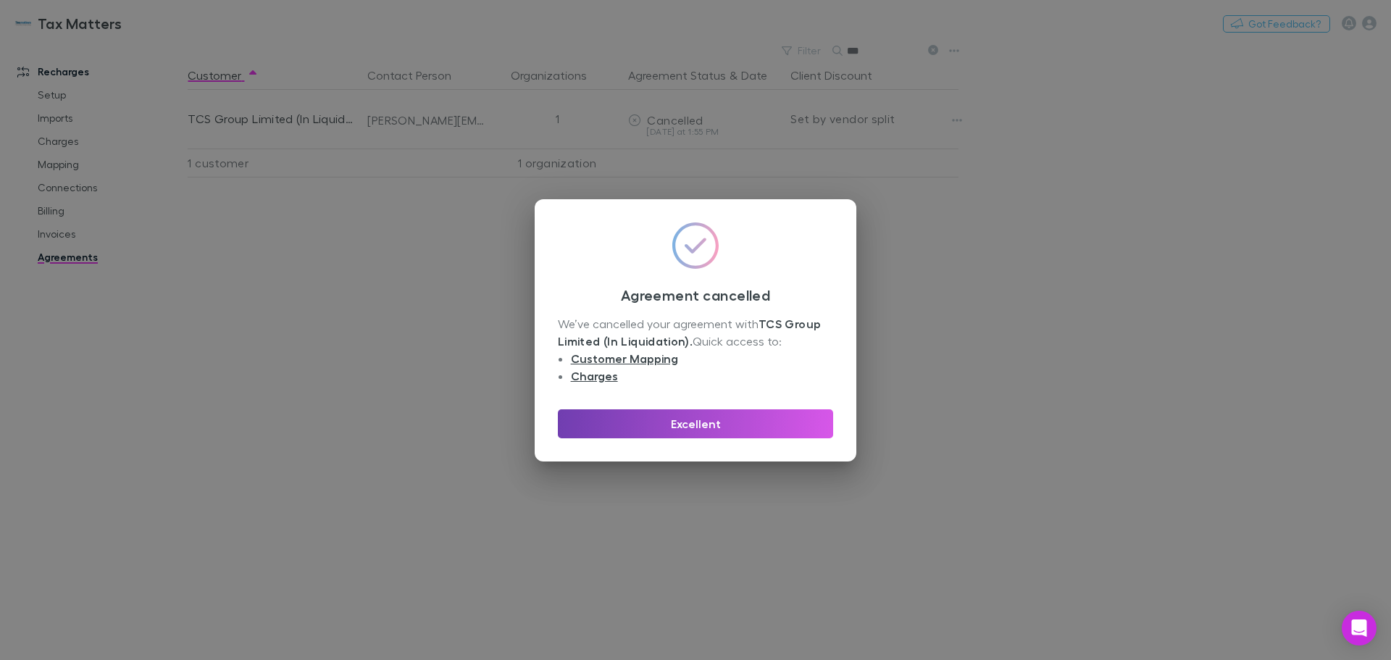
click at [764, 424] on button "Excellent" at bounding box center [695, 423] width 275 height 29
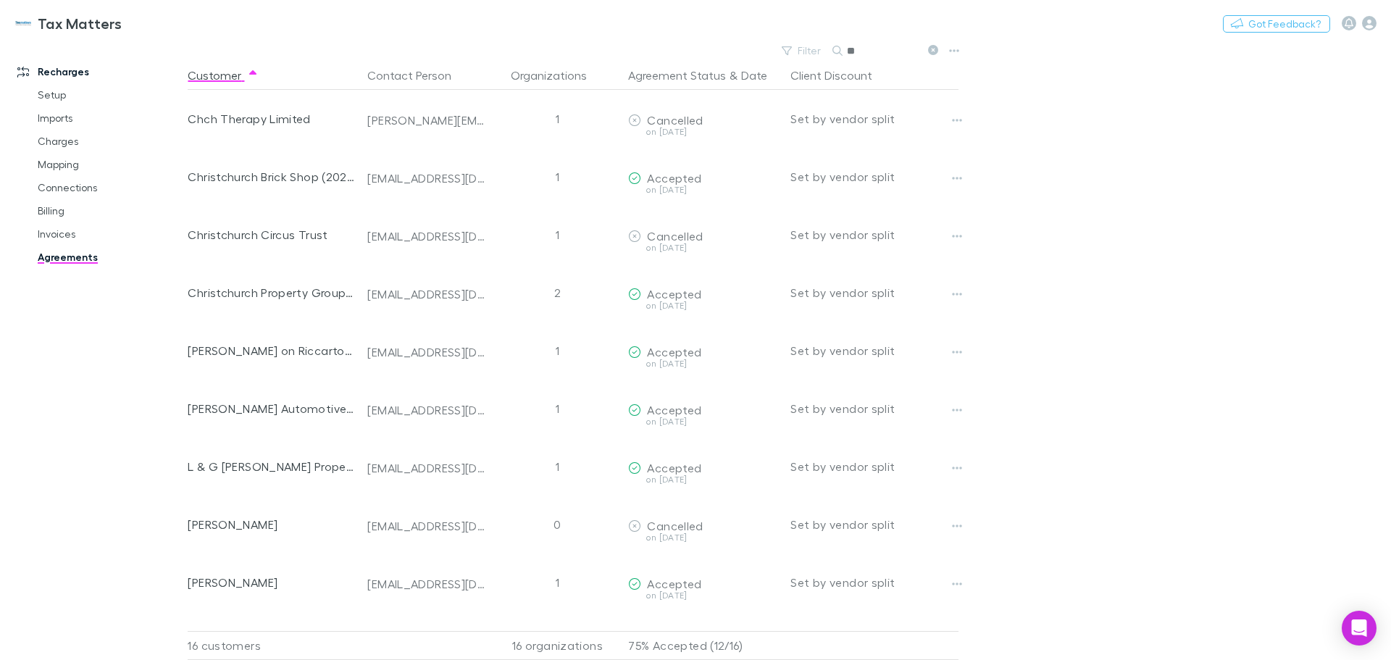
type input "*"
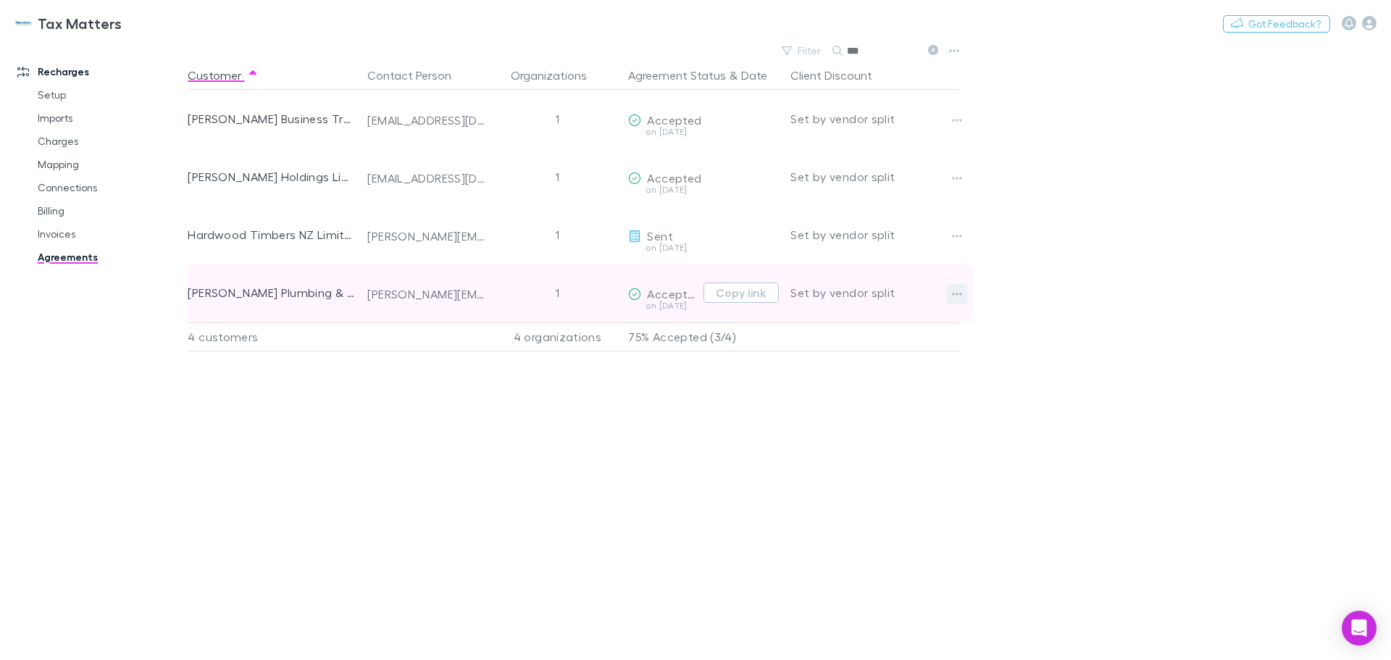
click at [962, 298] on icon "button" at bounding box center [957, 294] width 10 height 12
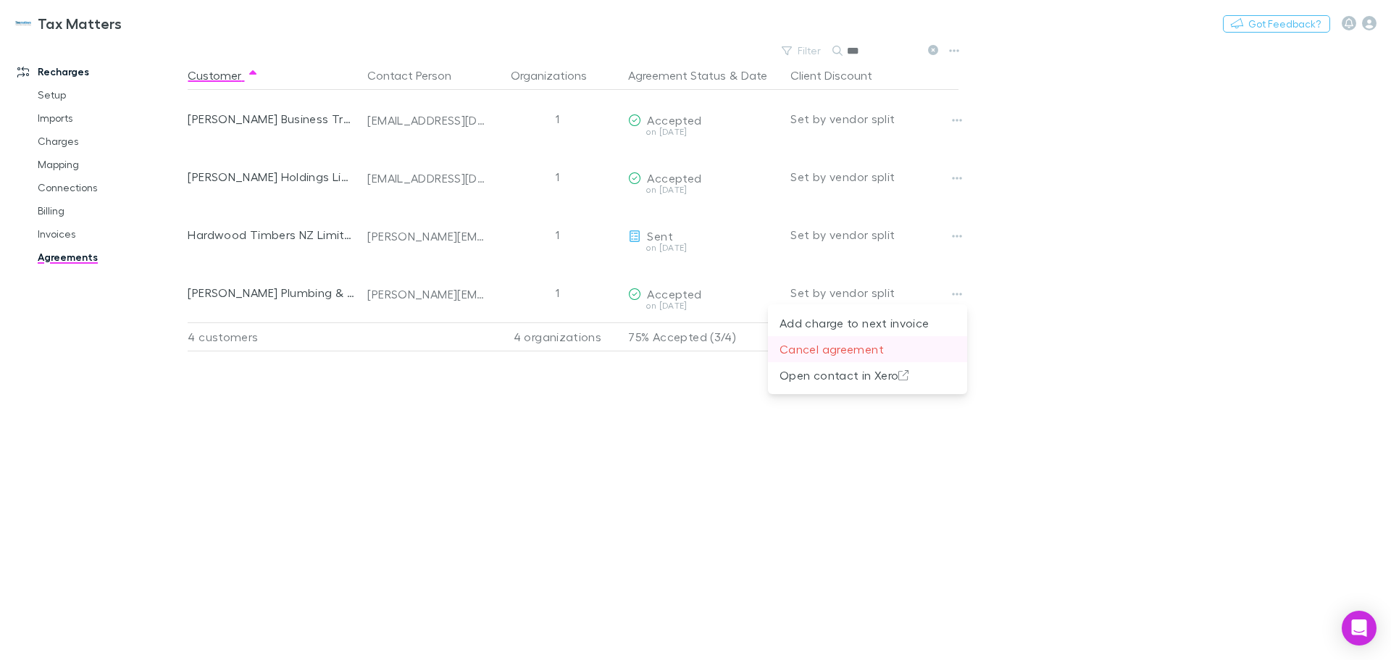
click at [903, 348] on p "Cancel agreement" at bounding box center [867, 348] width 176 height 17
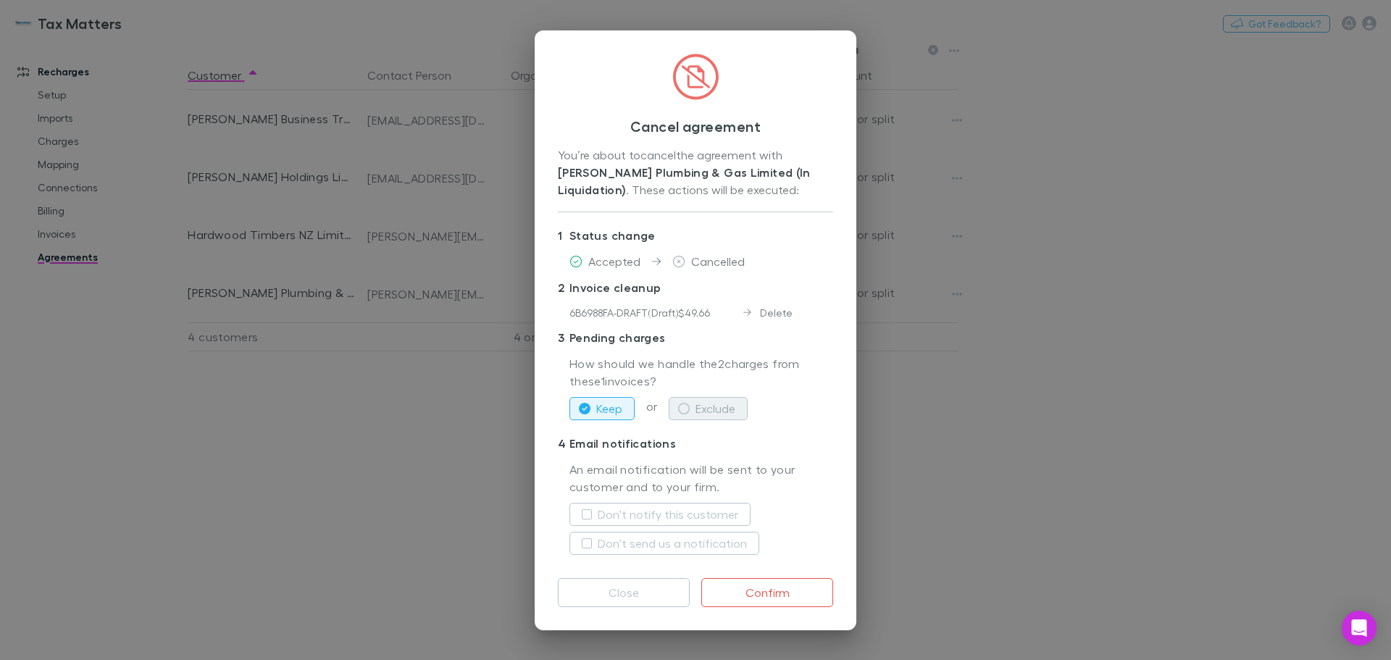
click at [738, 407] on button "Exclude" at bounding box center [708, 408] width 79 height 23
click at [699, 506] on label "Don't notify this customer" at bounding box center [668, 514] width 141 height 17
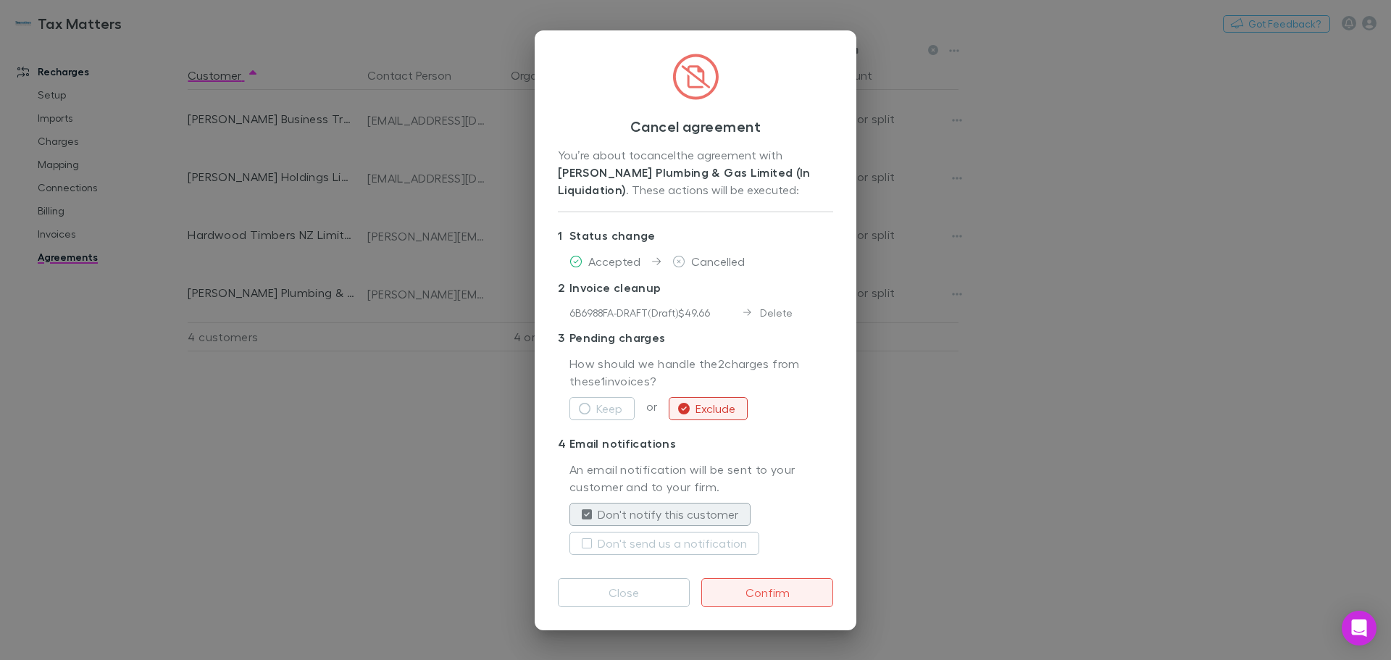
click at [810, 595] on button "Confirm" at bounding box center [767, 592] width 132 height 29
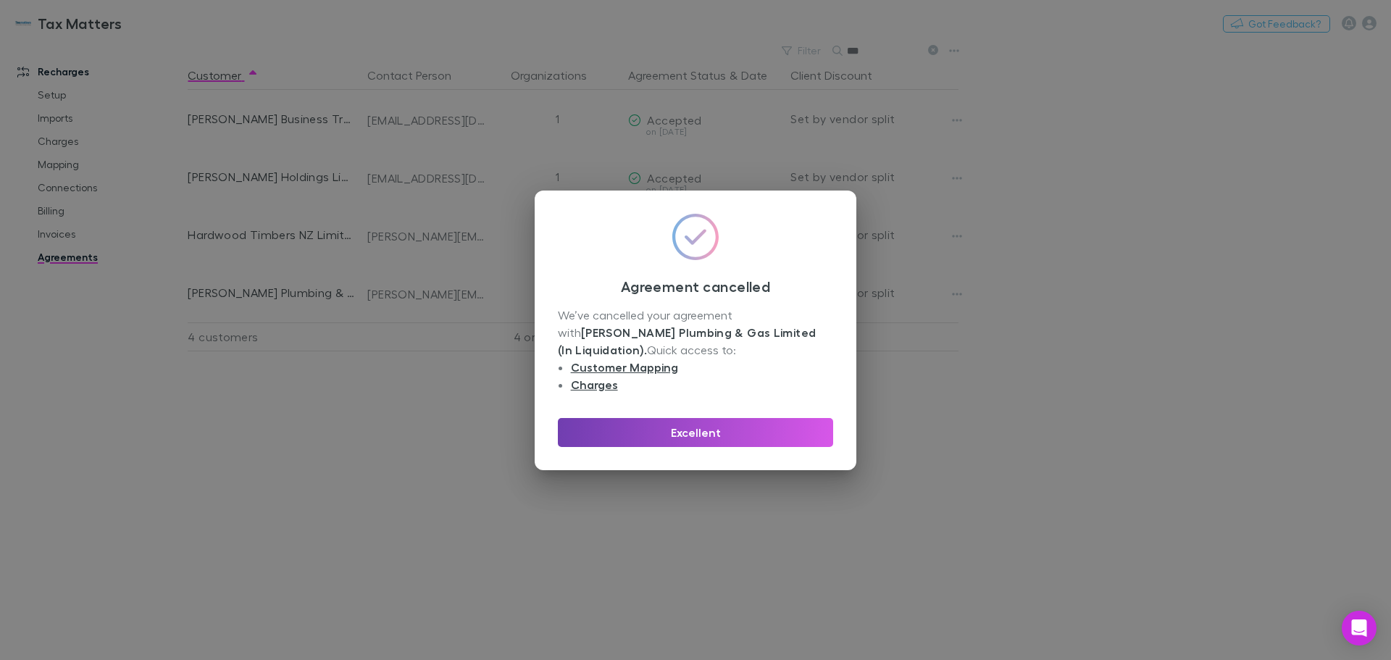
click at [779, 428] on button "Excellent" at bounding box center [695, 432] width 275 height 29
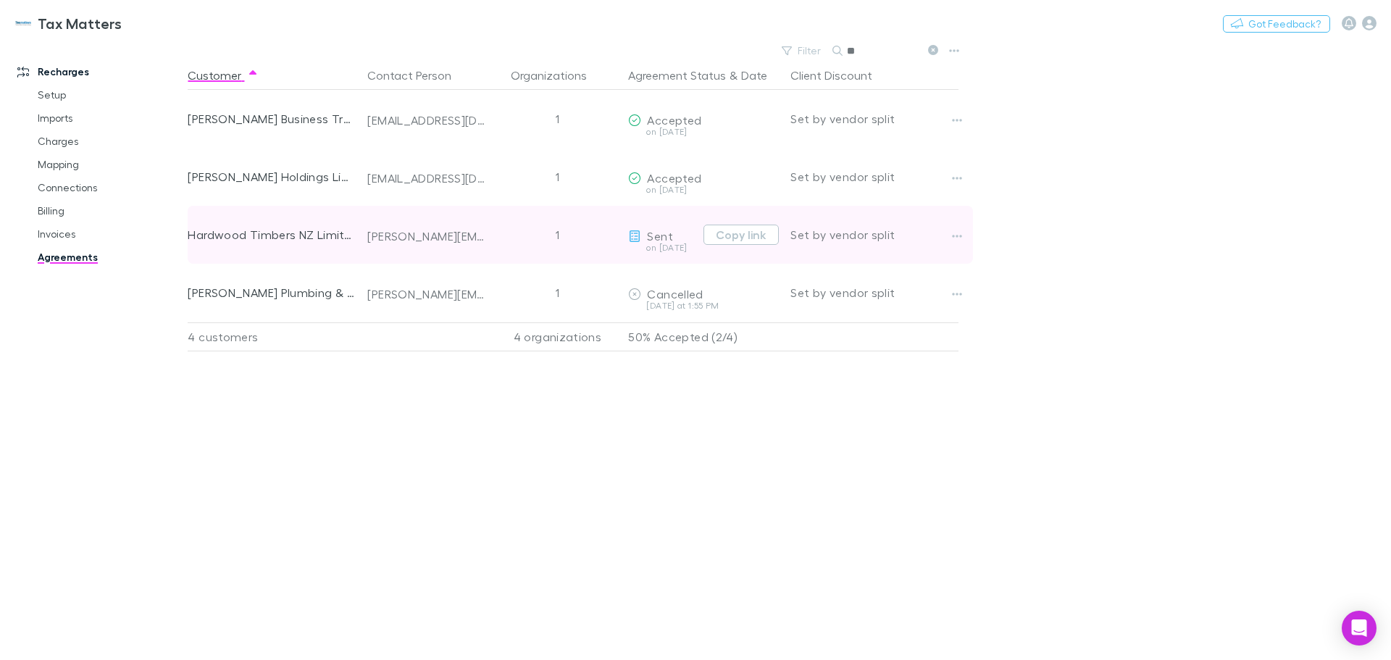
type input "*"
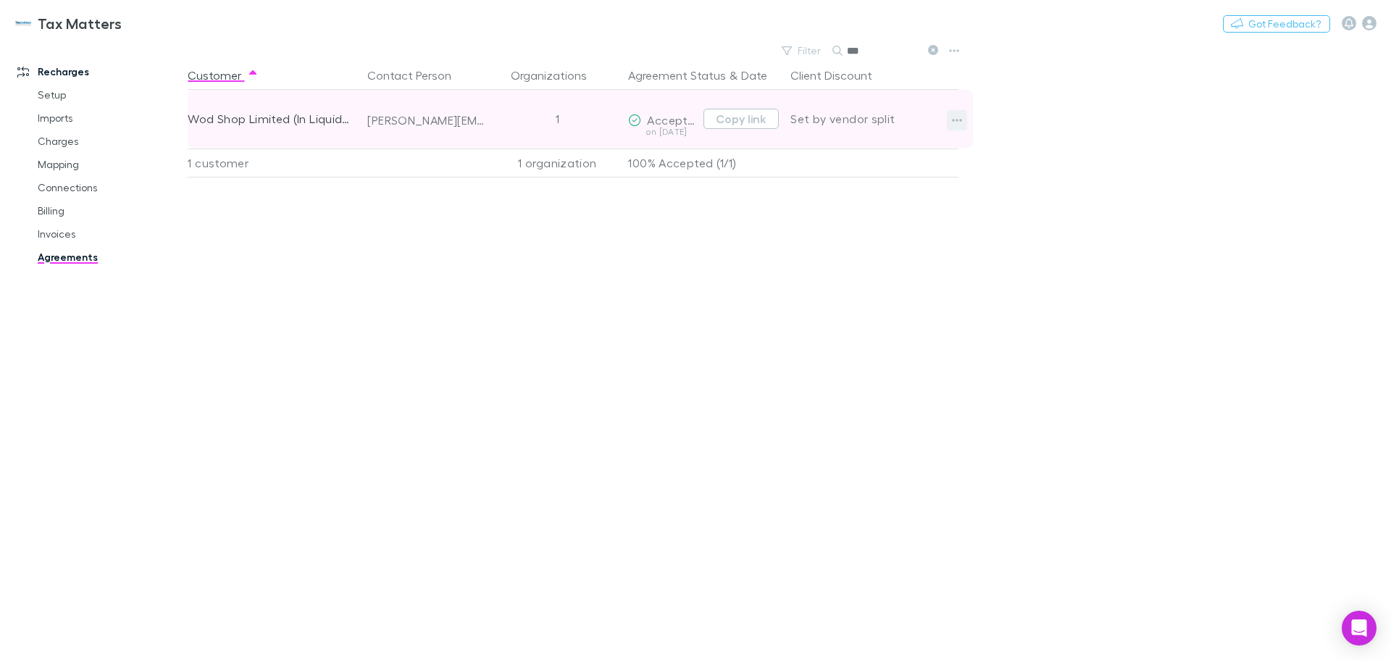
type input "***"
click at [962, 123] on icon "button" at bounding box center [957, 120] width 10 height 12
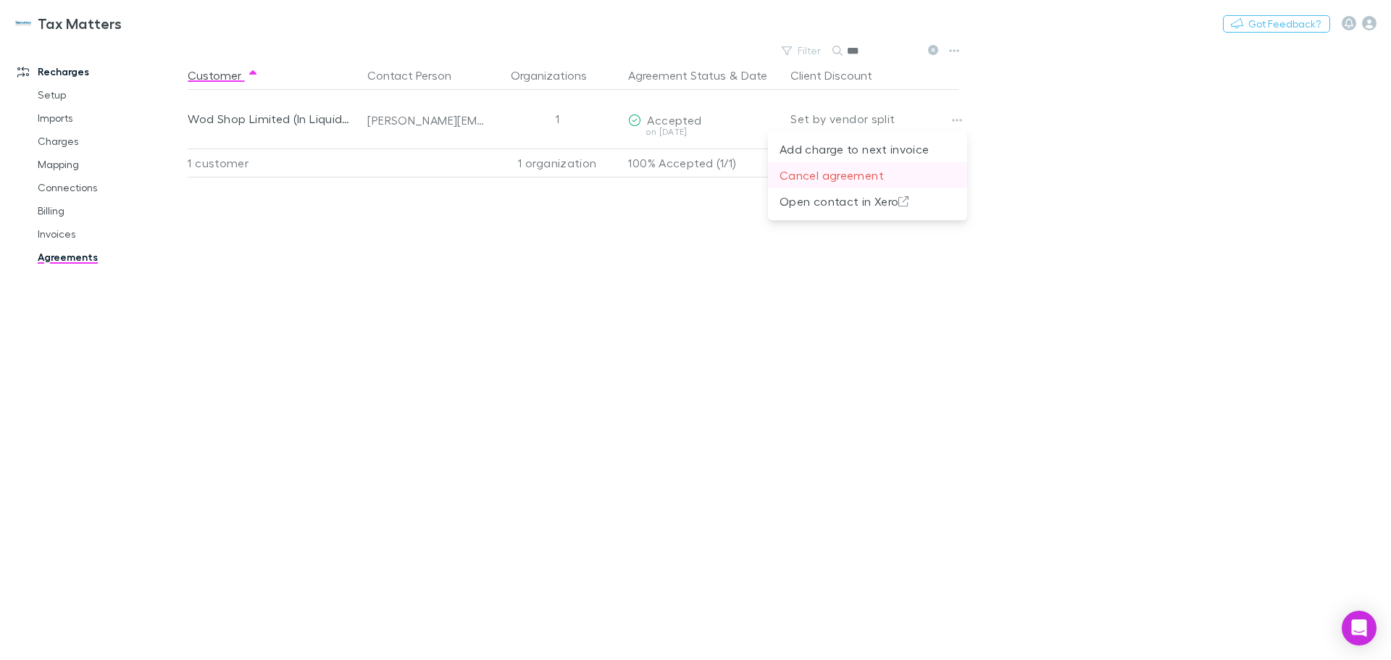
click at [887, 174] on p "Cancel agreement" at bounding box center [867, 175] width 176 height 17
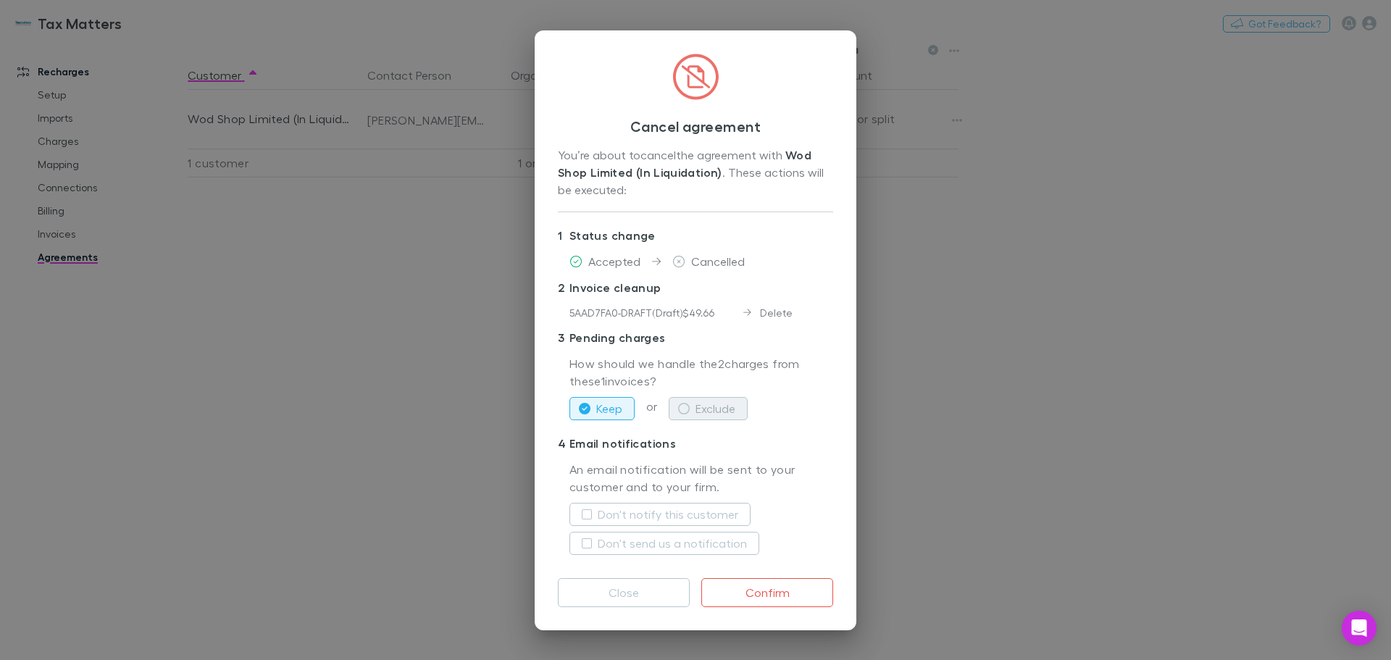
click at [734, 417] on button "Exclude" at bounding box center [708, 408] width 79 height 23
click at [726, 513] on label "Don't notify this customer" at bounding box center [668, 514] width 141 height 17
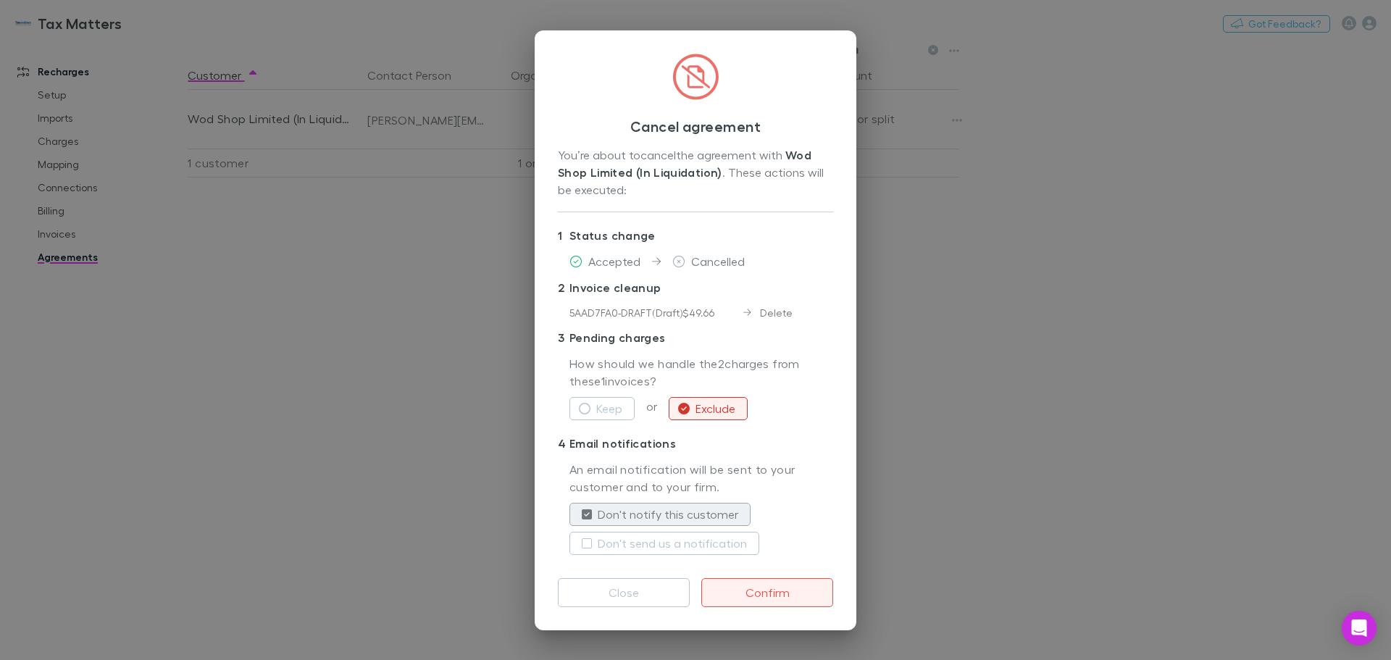
click at [791, 593] on button "Confirm" at bounding box center [767, 592] width 132 height 29
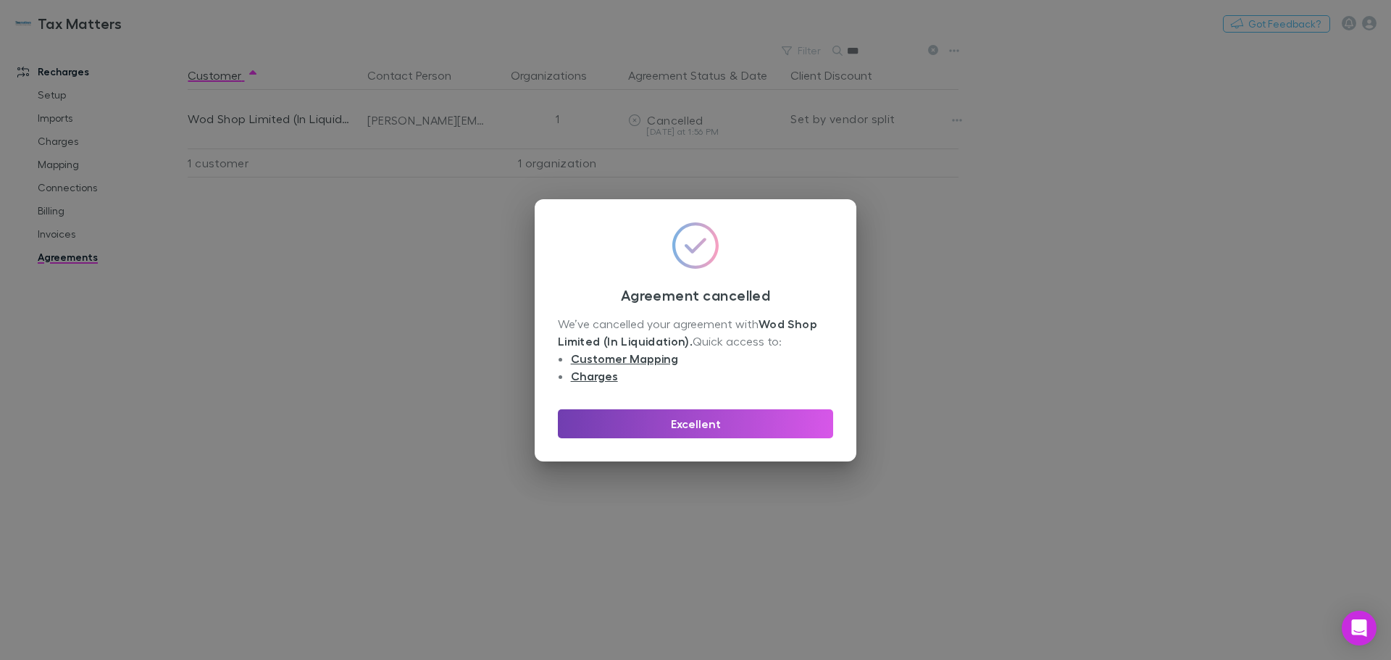
click at [758, 422] on button "Excellent" at bounding box center [695, 423] width 275 height 29
